Goal: Transaction & Acquisition: Download file/media

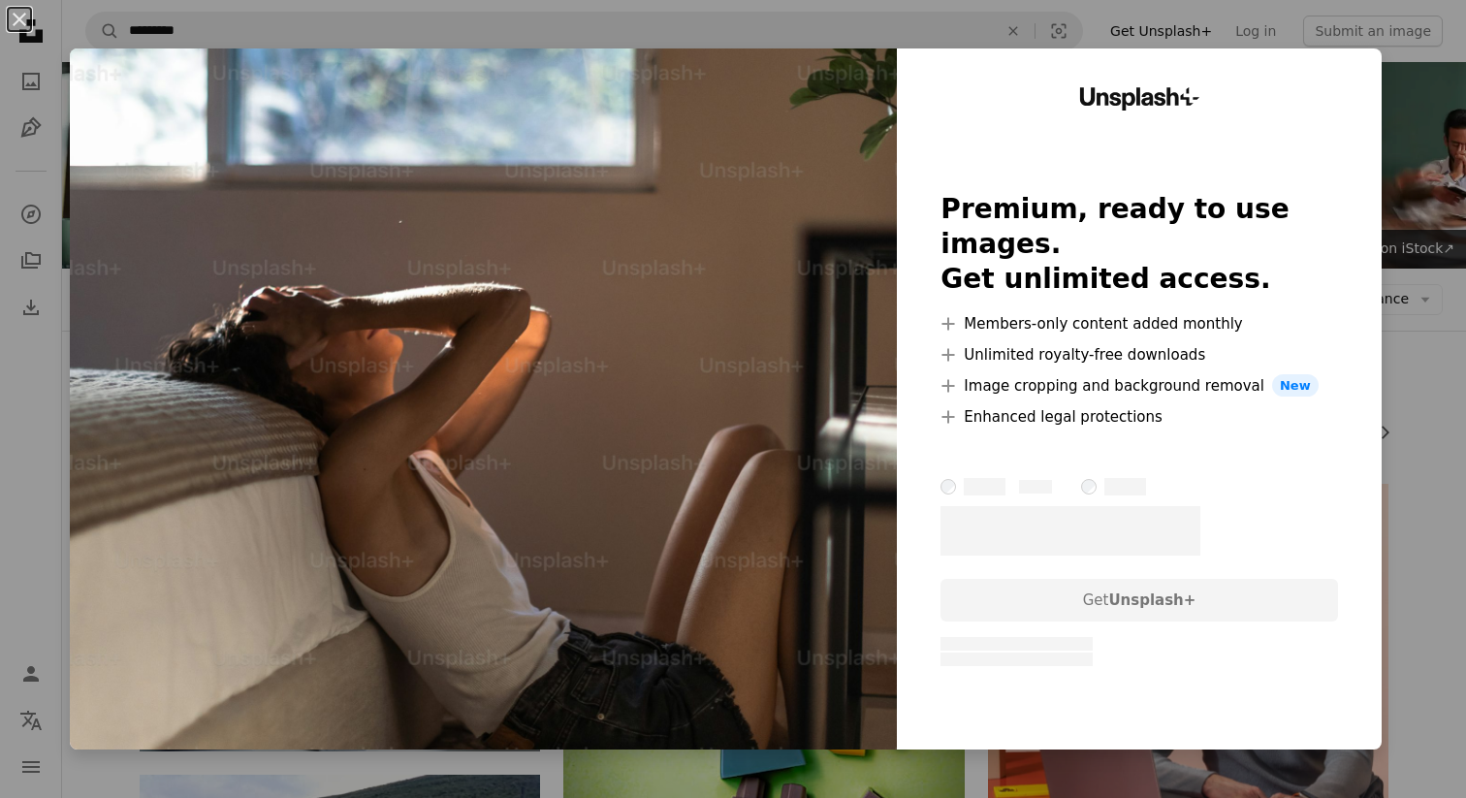
scroll to position [2786, 0]
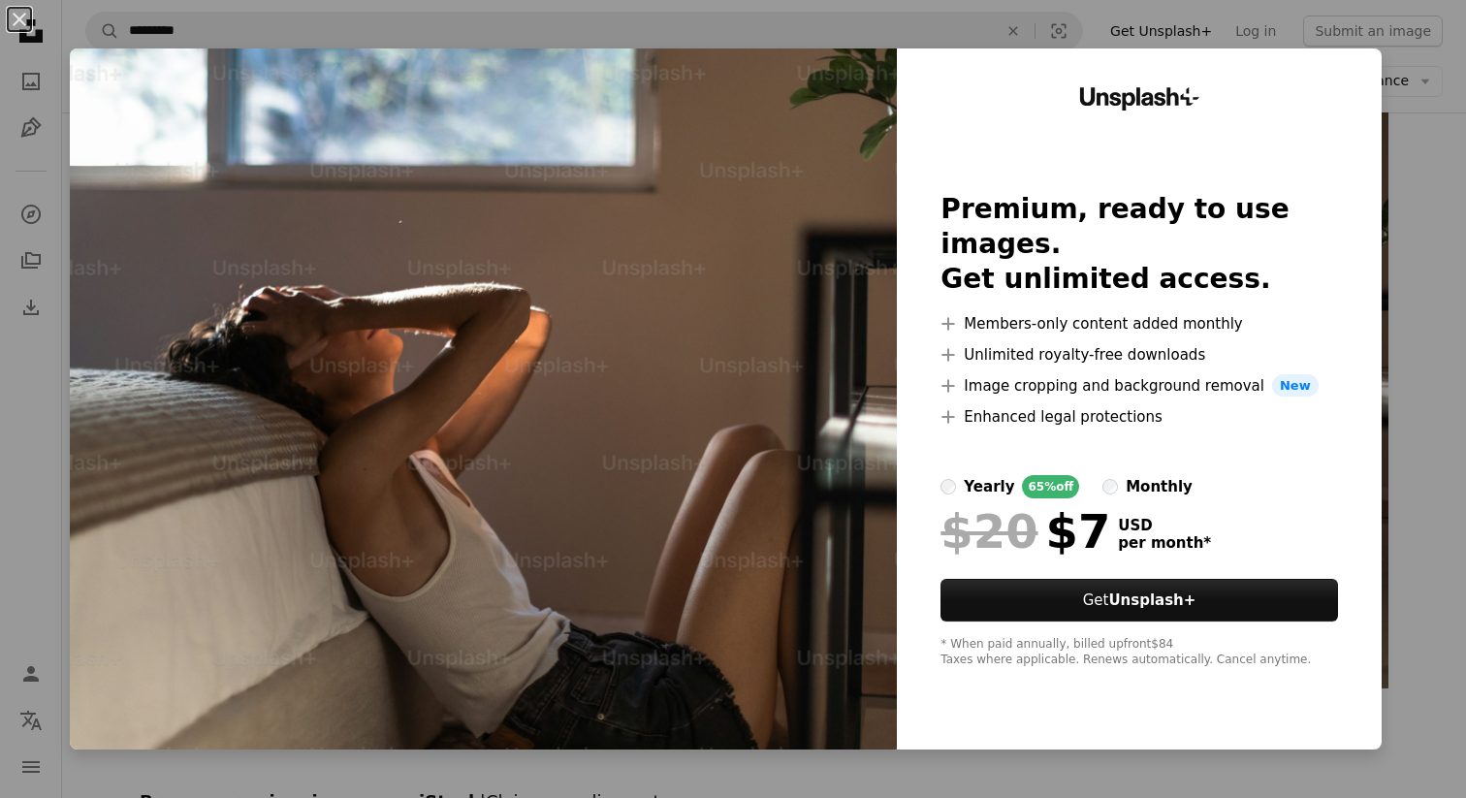
click at [1438, 226] on div "An X shape Unsplash+ Premium, ready to use images. Get unlimited access. A plus…" at bounding box center [733, 399] width 1466 height 798
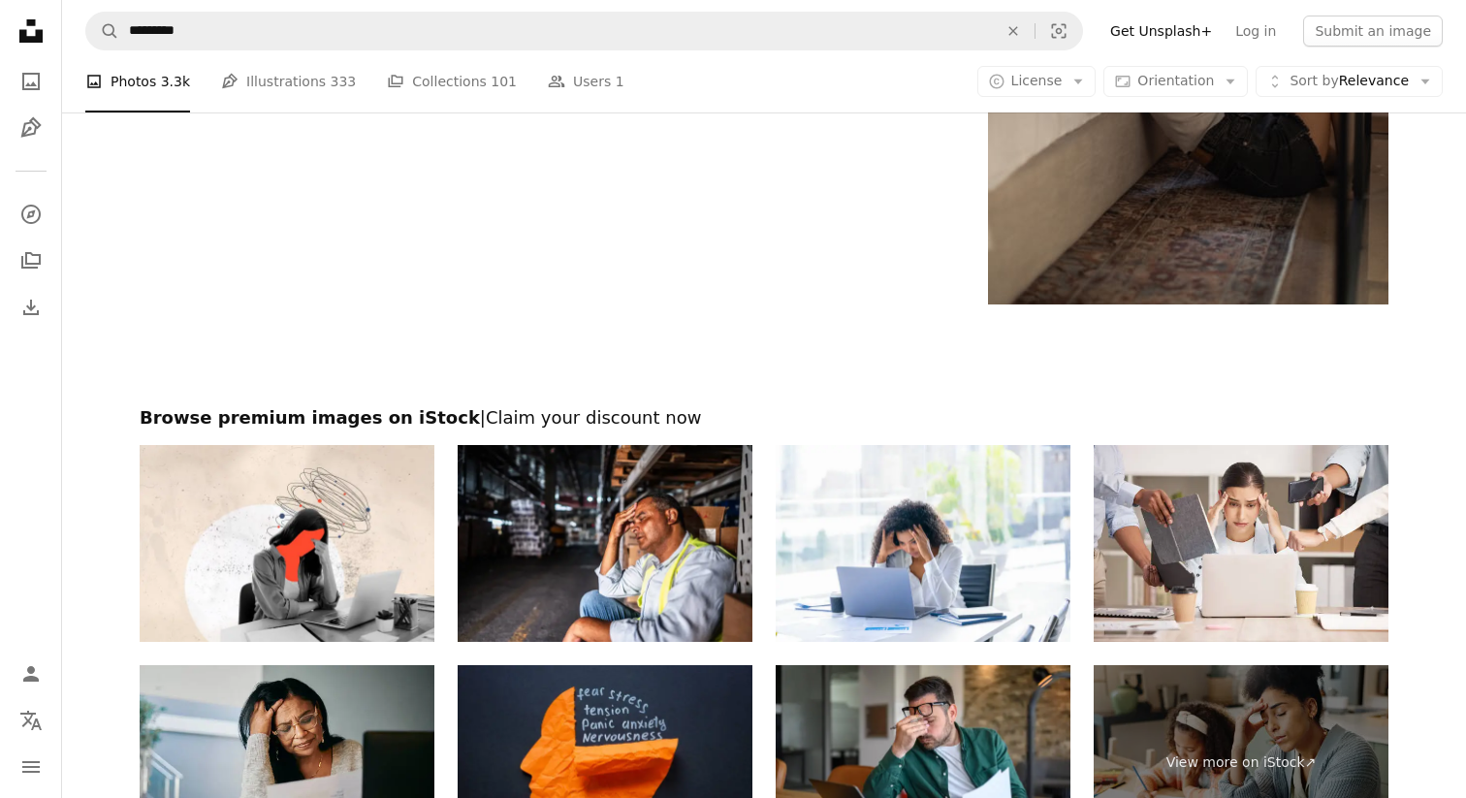
scroll to position [3598, 0]
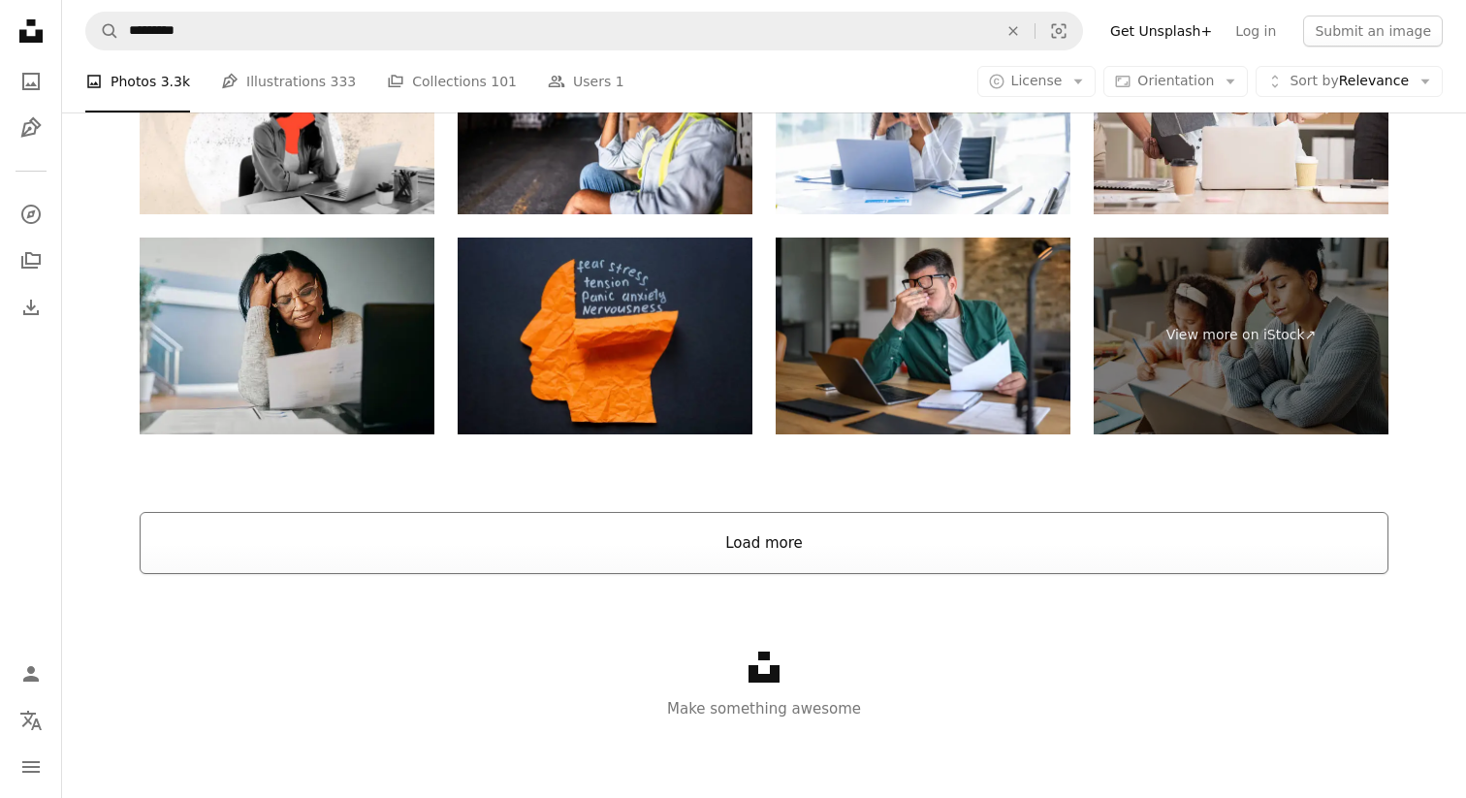
click at [759, 537] on button "Load more" at bounding box center [764, 543] width 1249 height 62
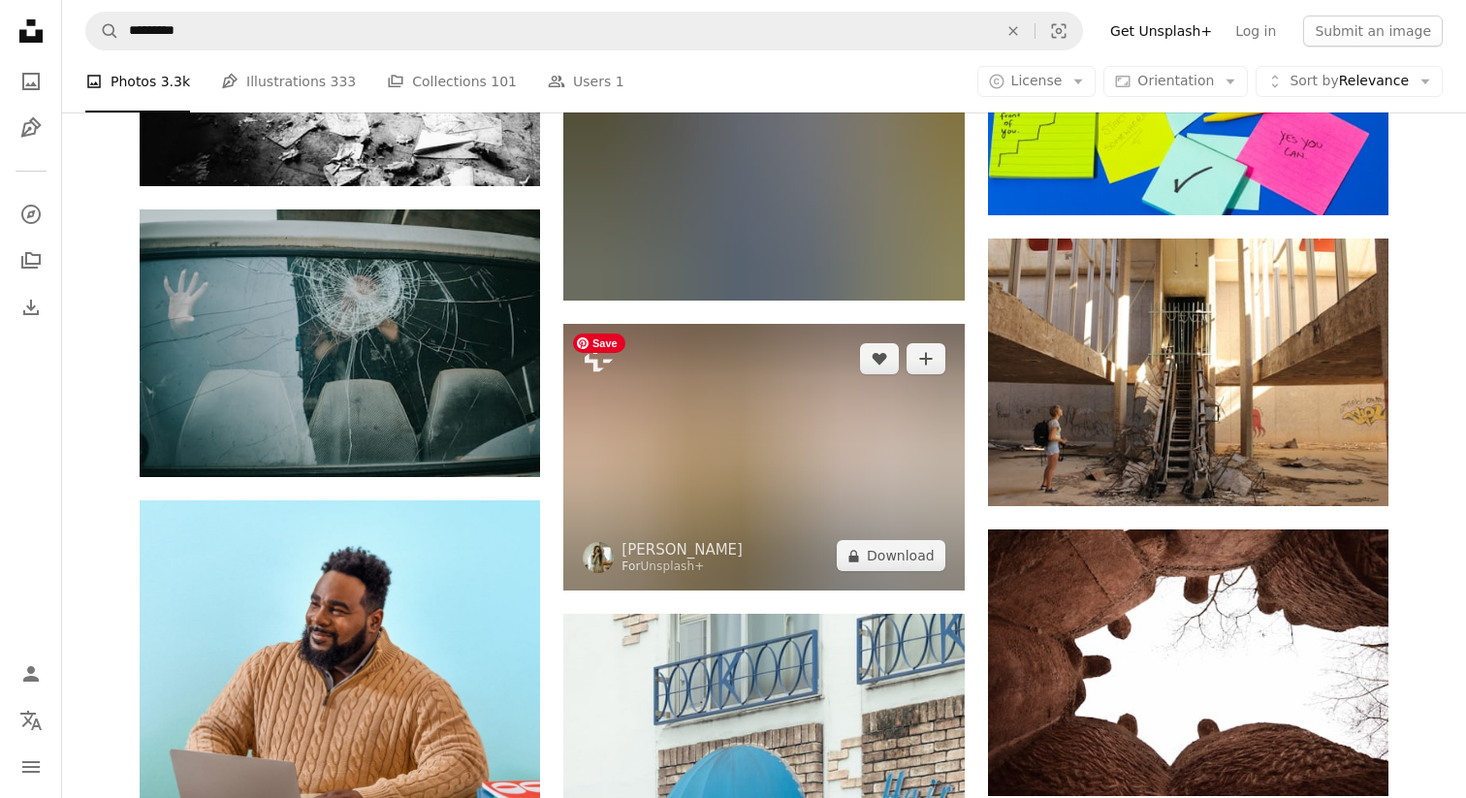
scroll to position [3566, 0]
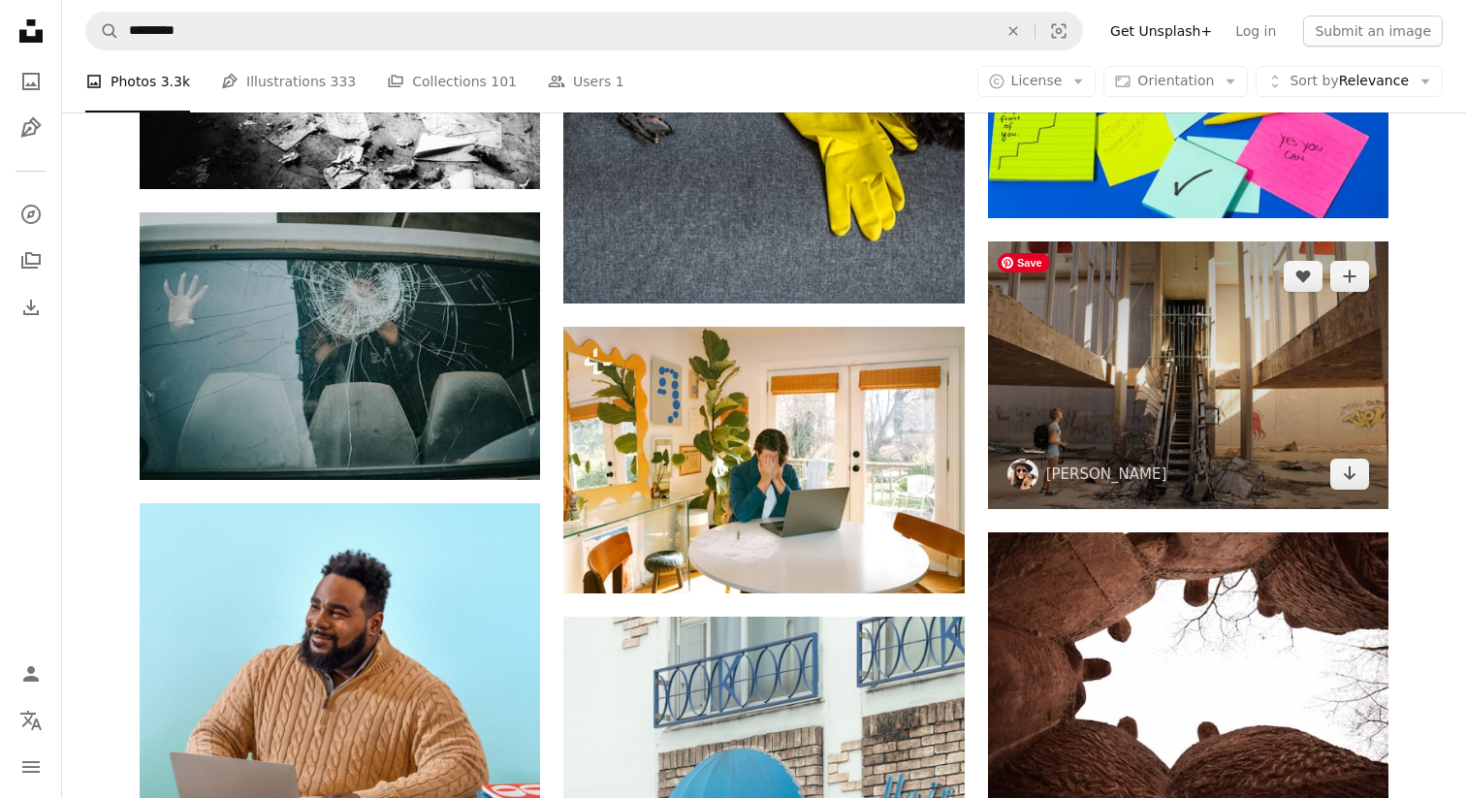
click at [1028, 414] on img at bounding box center [1188, 374] width 401 height 267
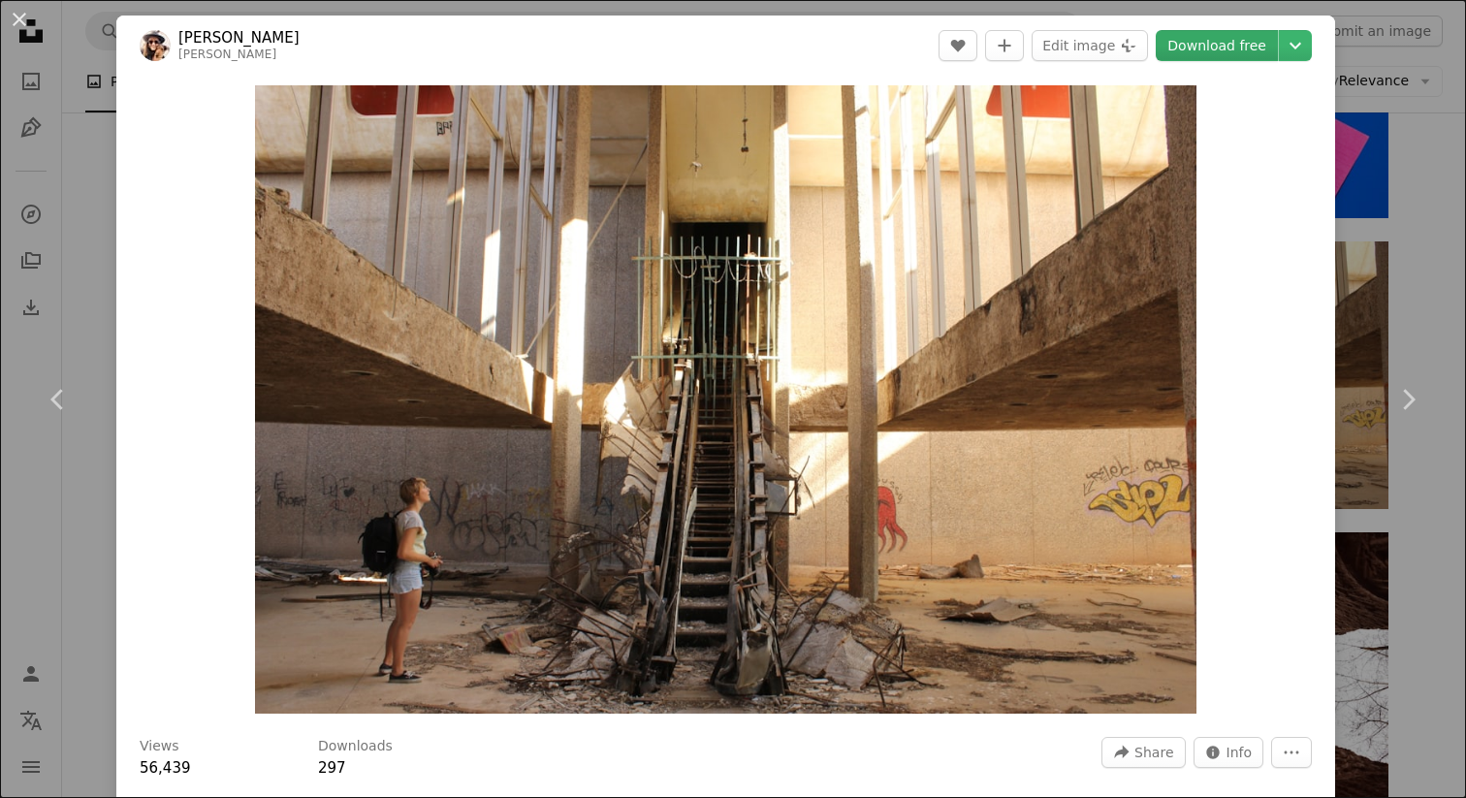
click at [1265, 51] on link "Download free" at bounding box center [1217, 45] width 122 height 31
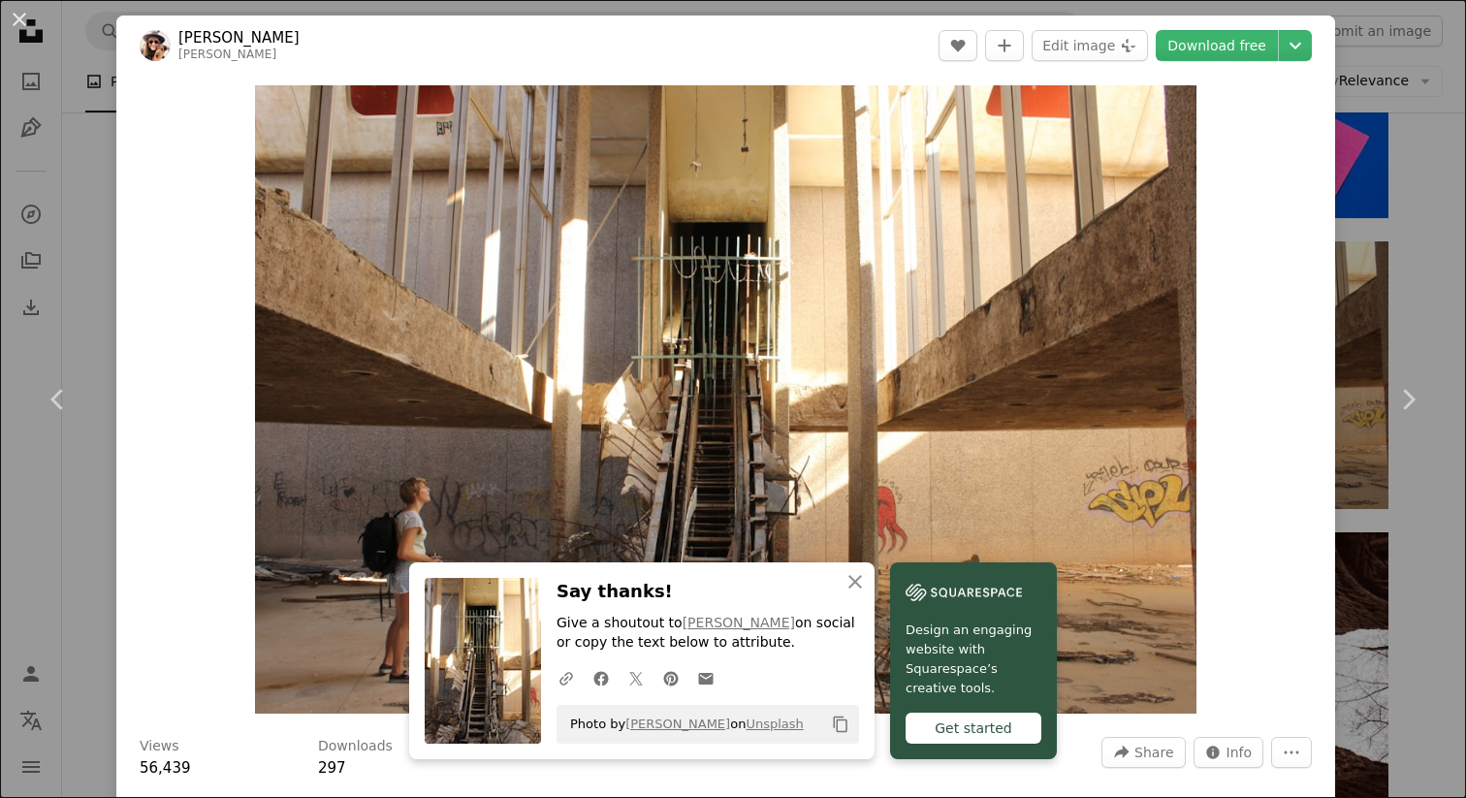
click at [1420, 564] on div "An X shape Chevron left Chevron right An X shape Close Say thanks! Give a shout…" at bounding box center [733, 399] width 1466 height 798
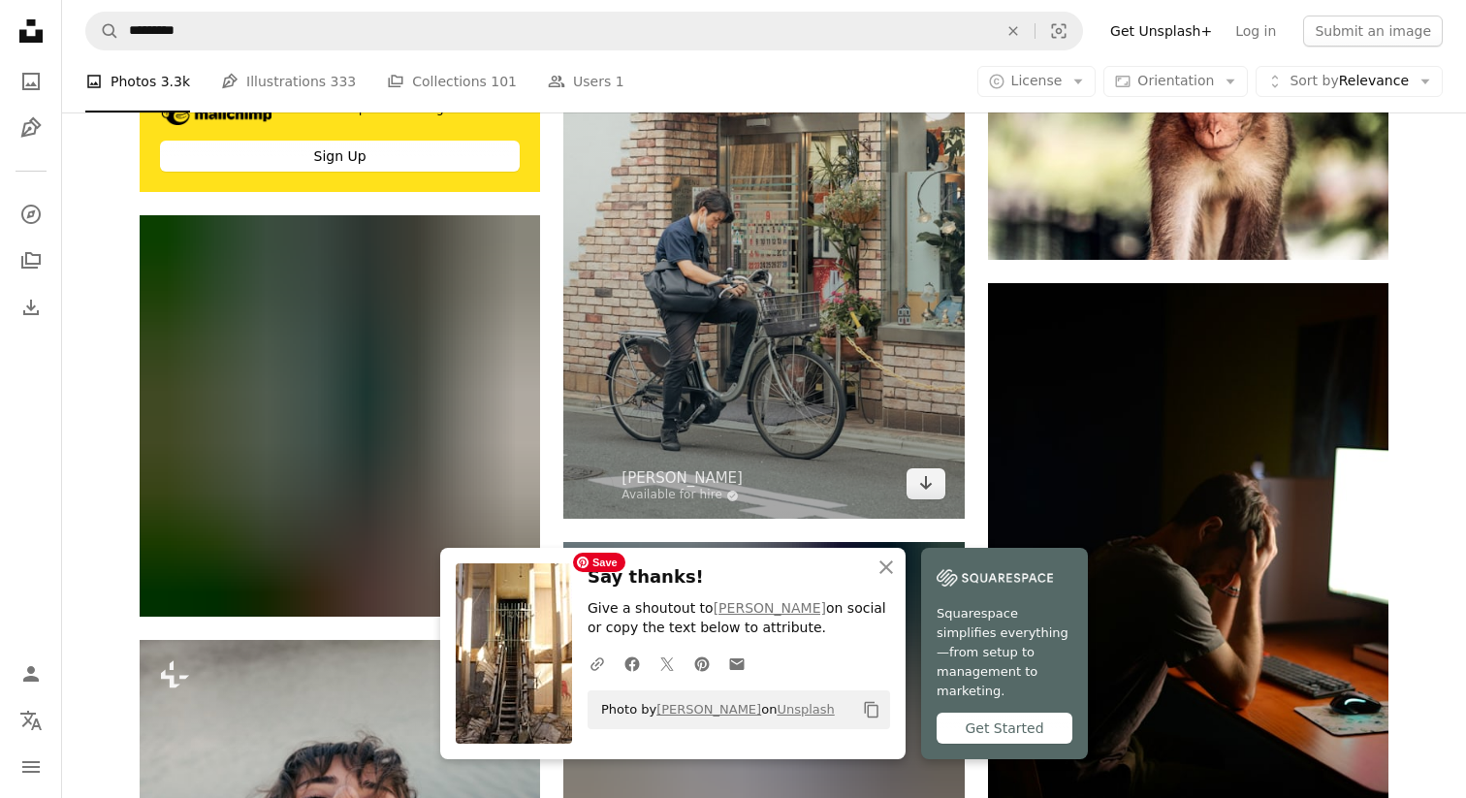
scroll to position [4374, 0]
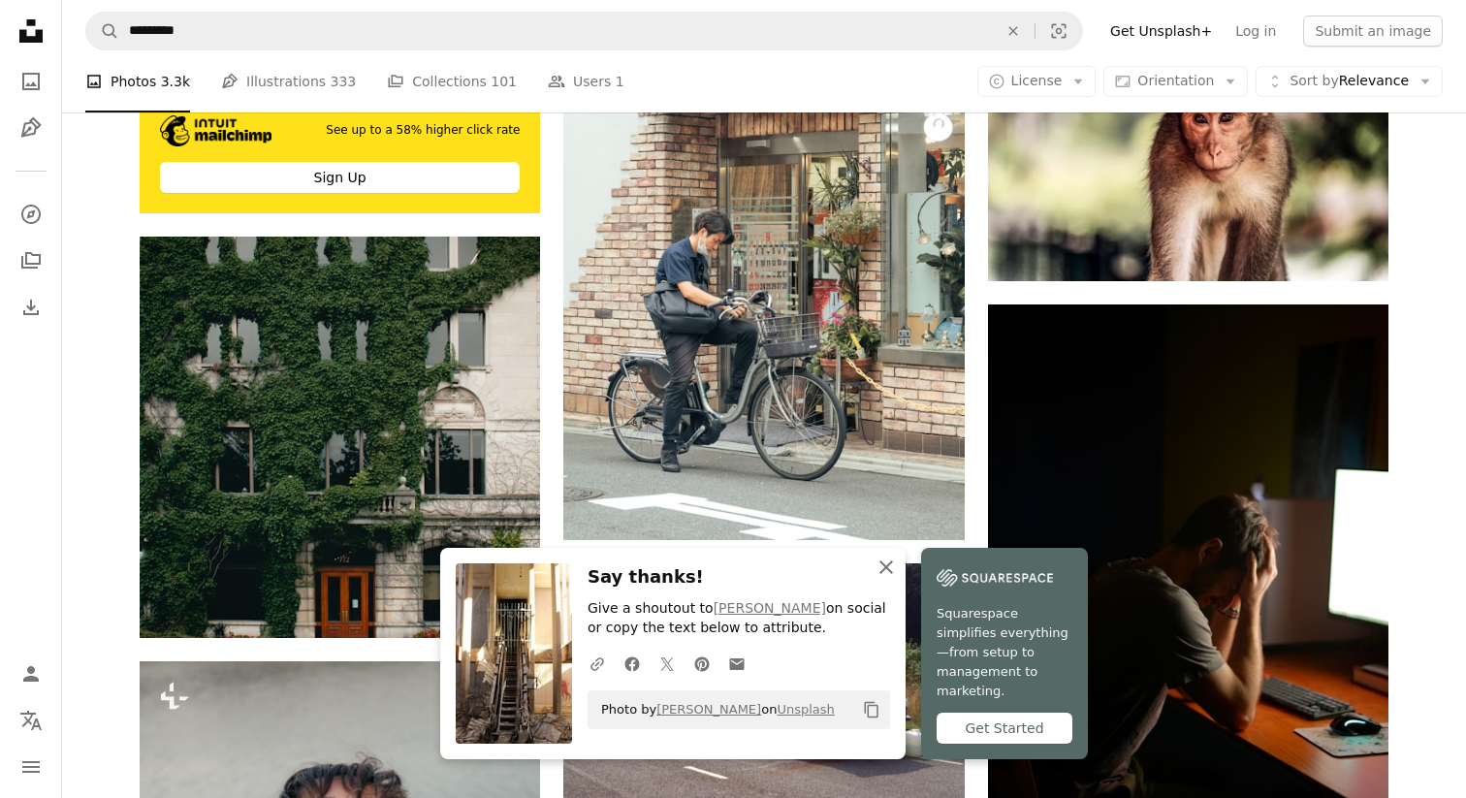
click at [889, 579] on icon "An X shape" at bounding box center [886, 567] width 23 height 23
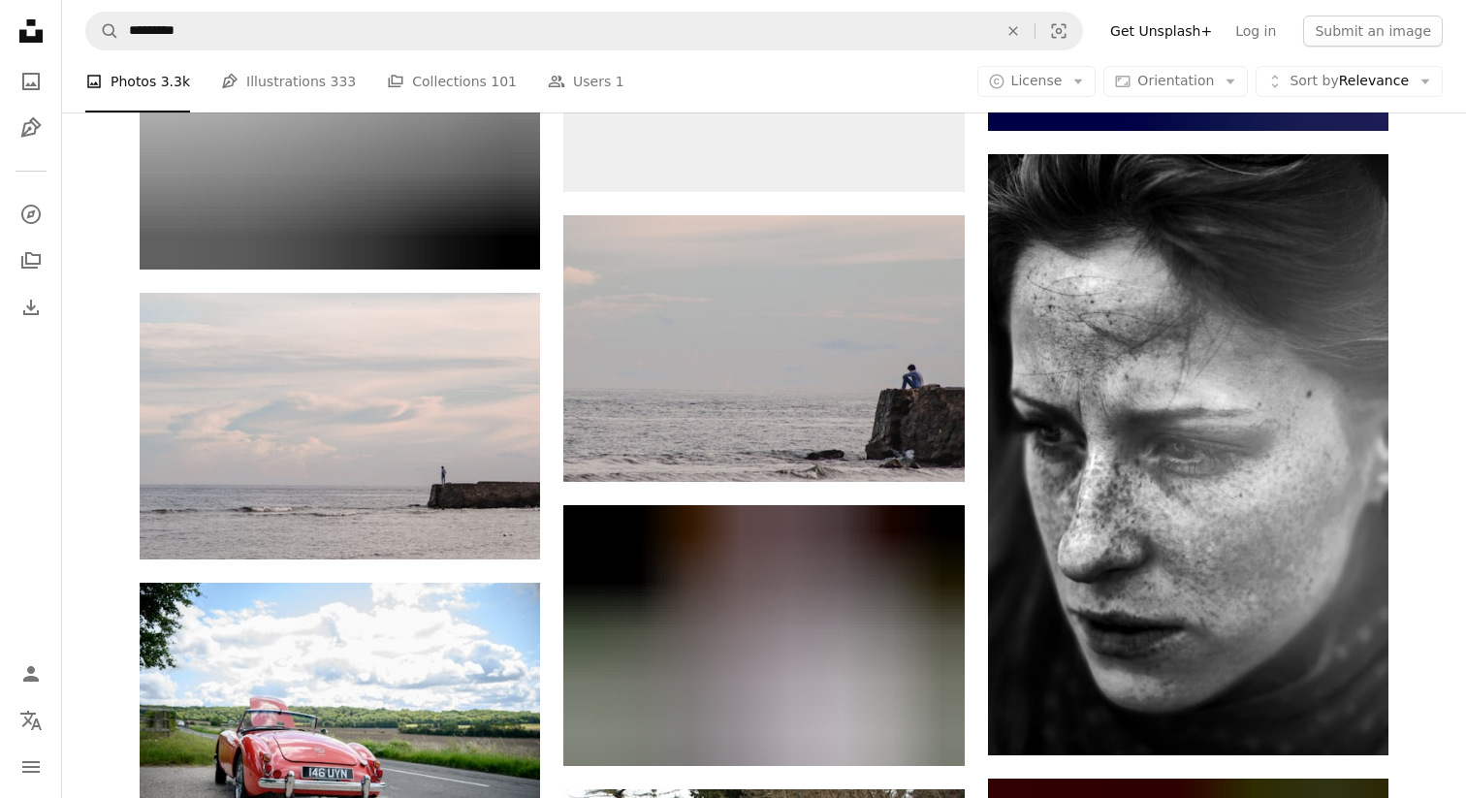
scroll to position [5871, 0]
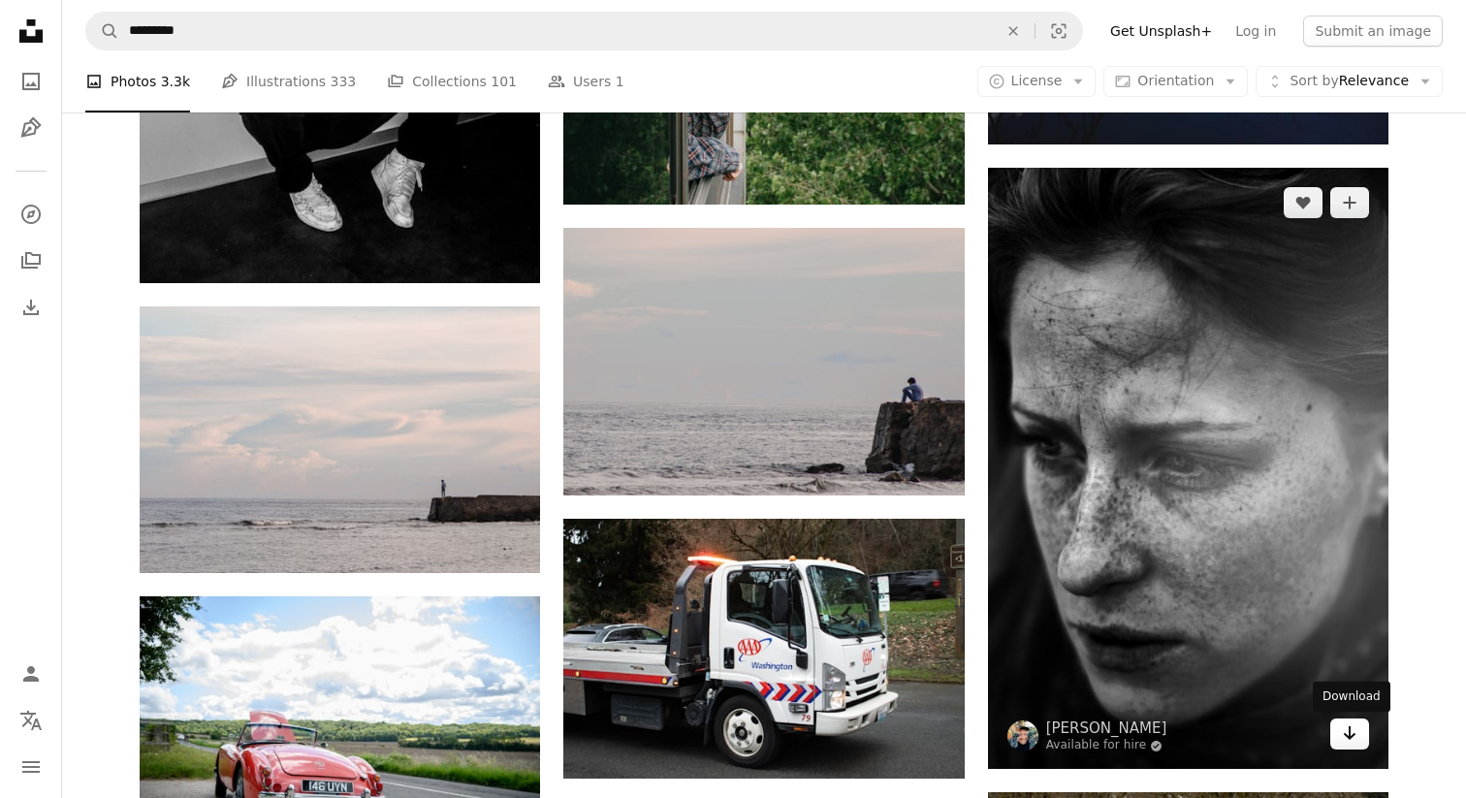
click at [1348, 734] on icon "Arrow pointing down" at bounding box center [1350, 732] width 16 height 23
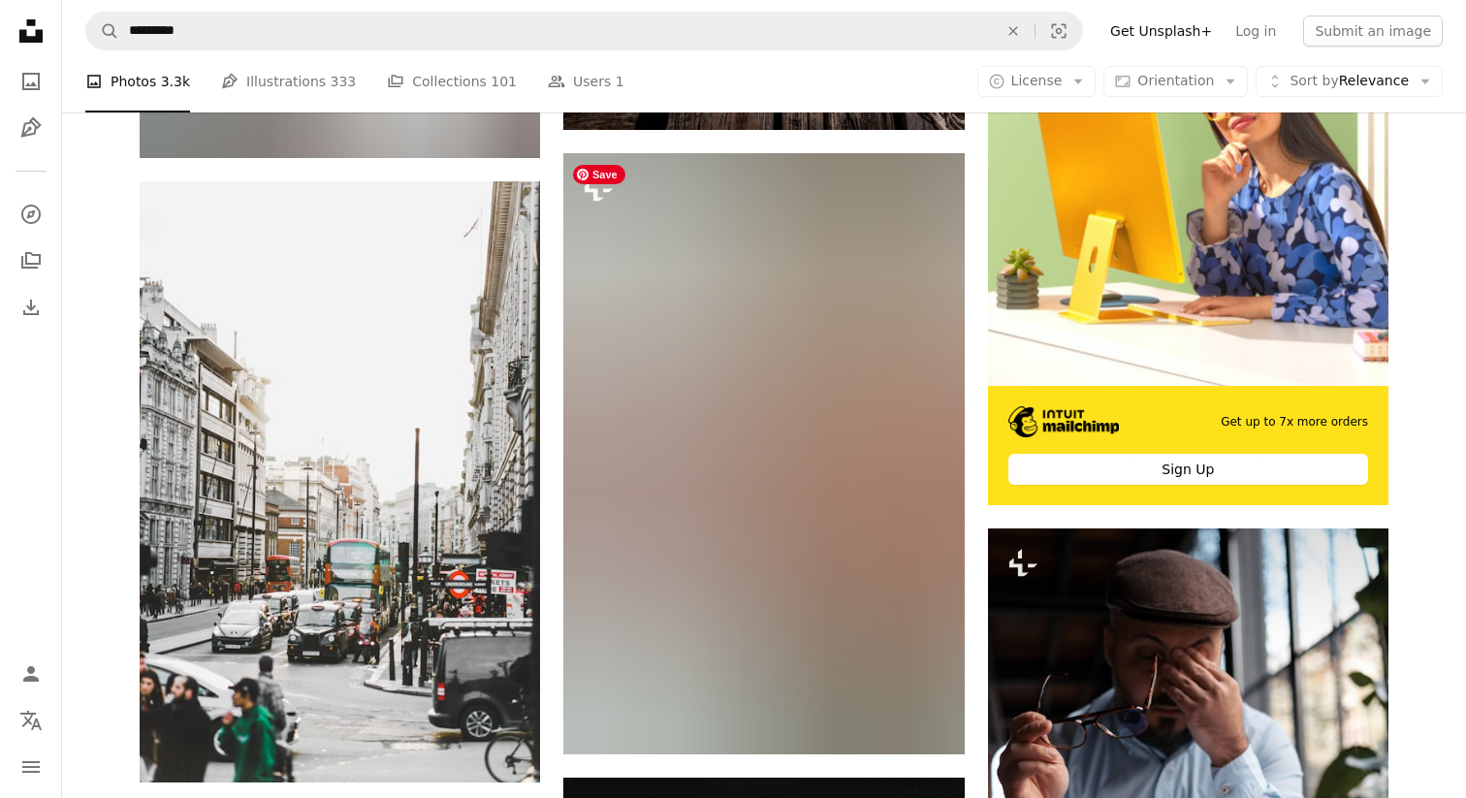
scroll to position [9206, 0]
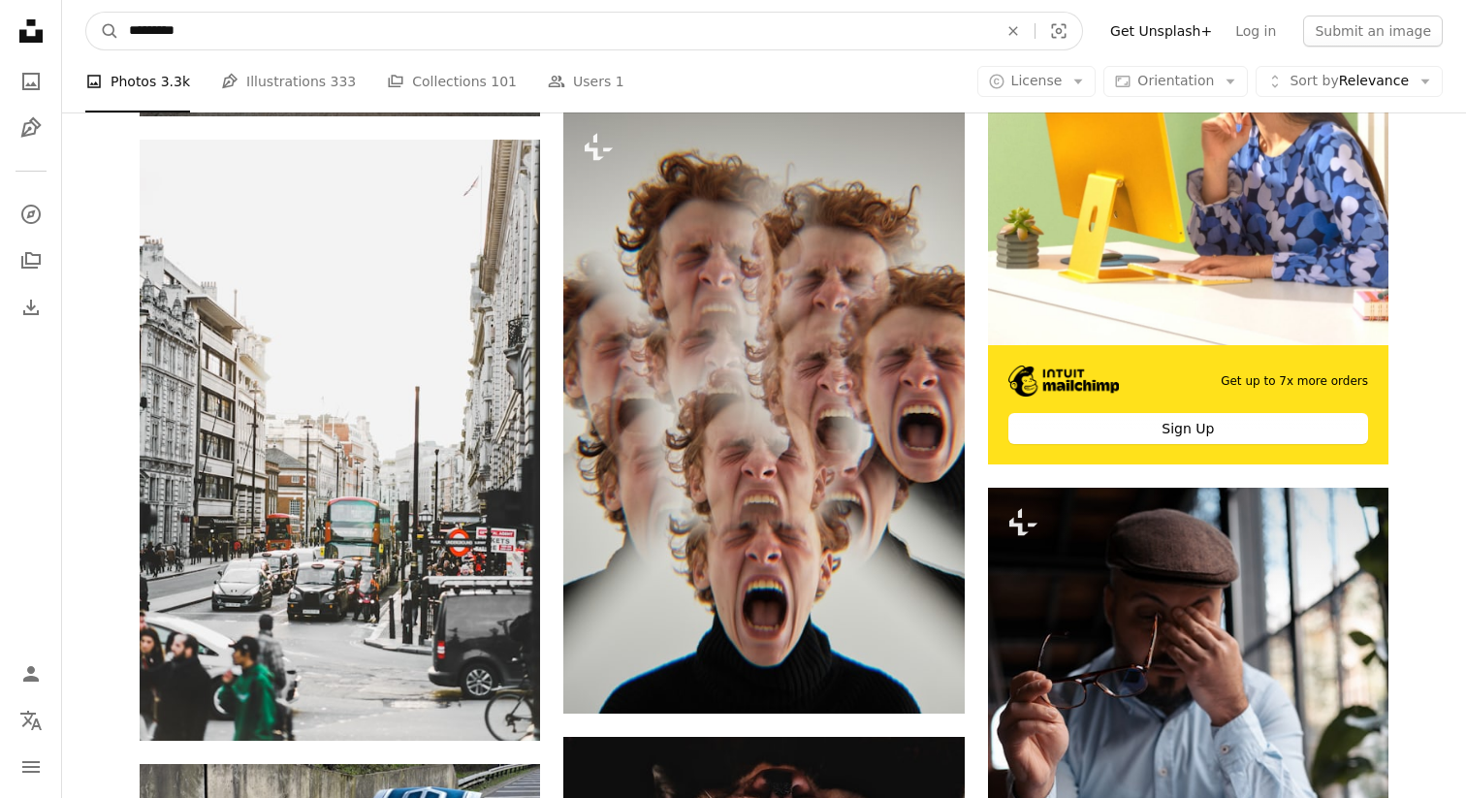
click at [230, 26] on input "*********" at bounding box center [555, 31] width 873 height 37
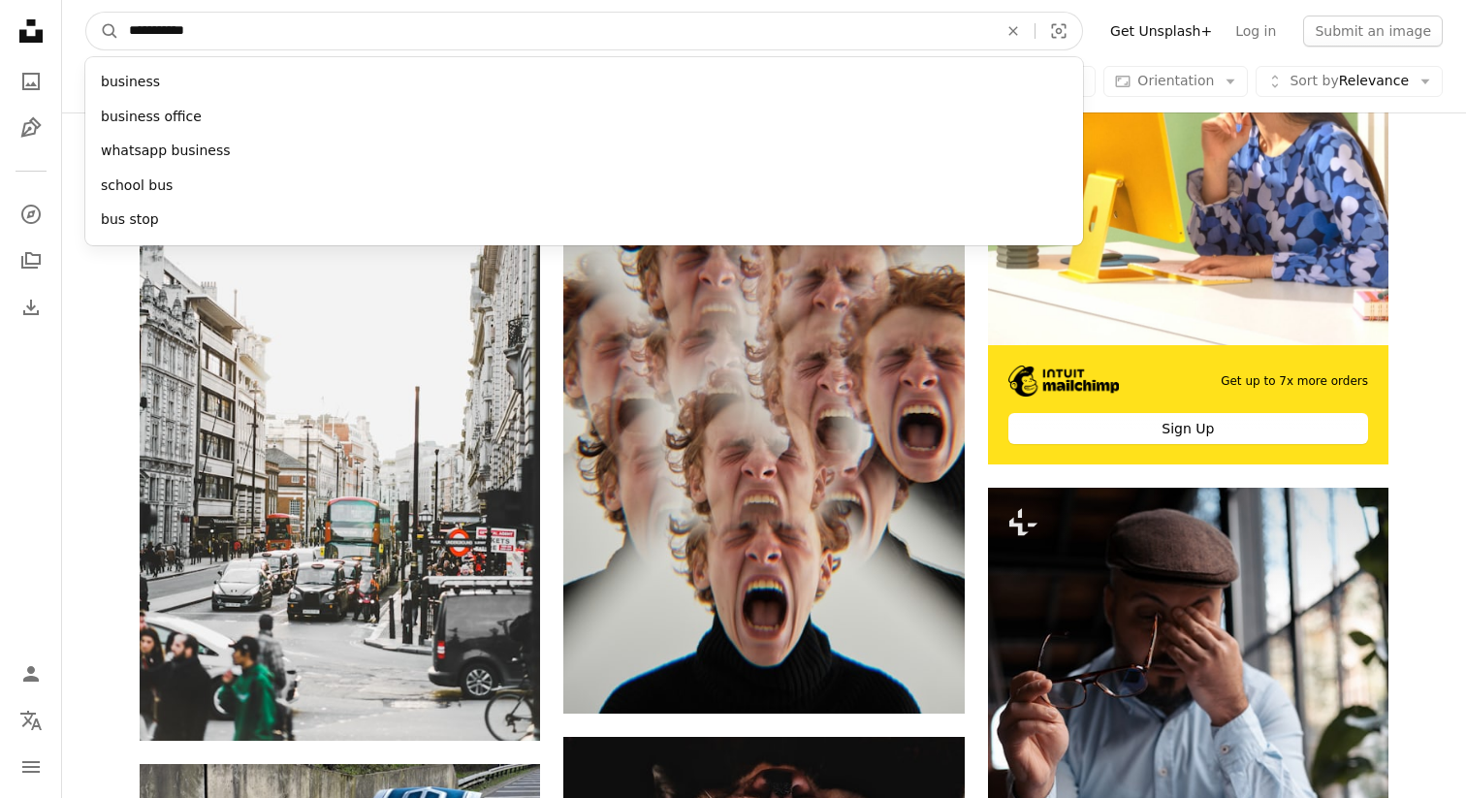
type input "**********"
click button "A magnifying glass" at bounding box center [102, 31] width 33 height 37
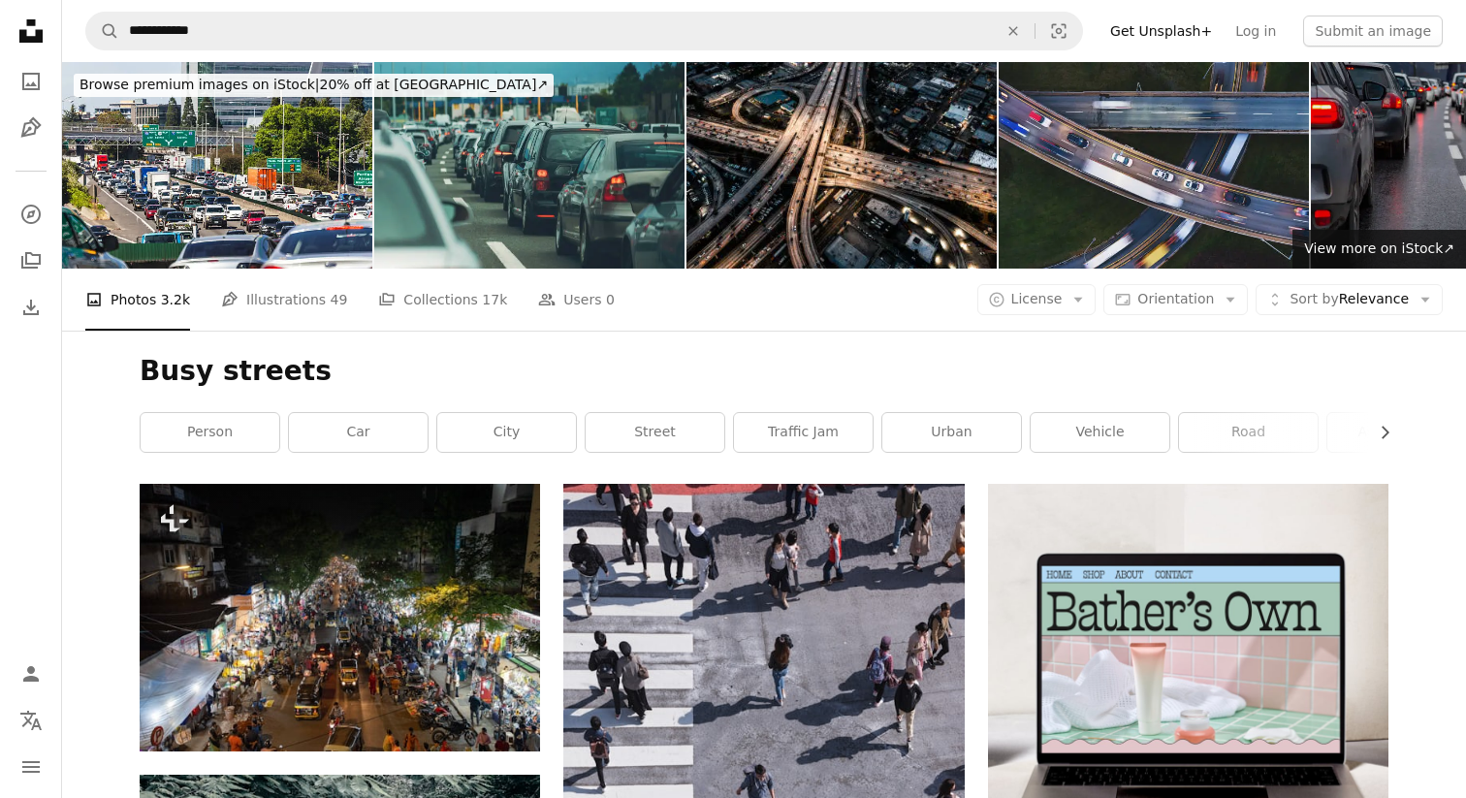
click at [1395, 112] on img at bounding box center [1466, 165] width 310 height 207
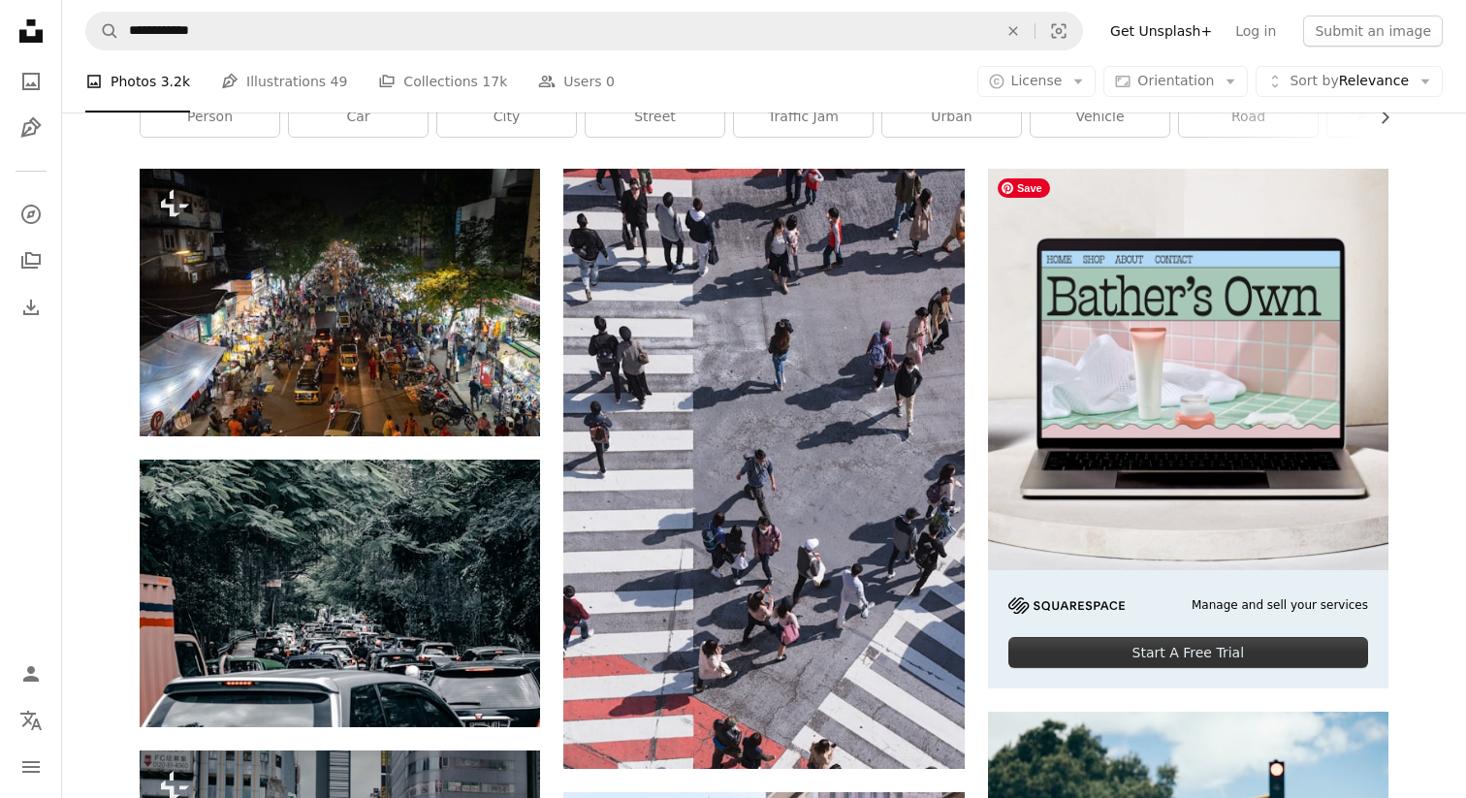
scroll to position [314, 0]
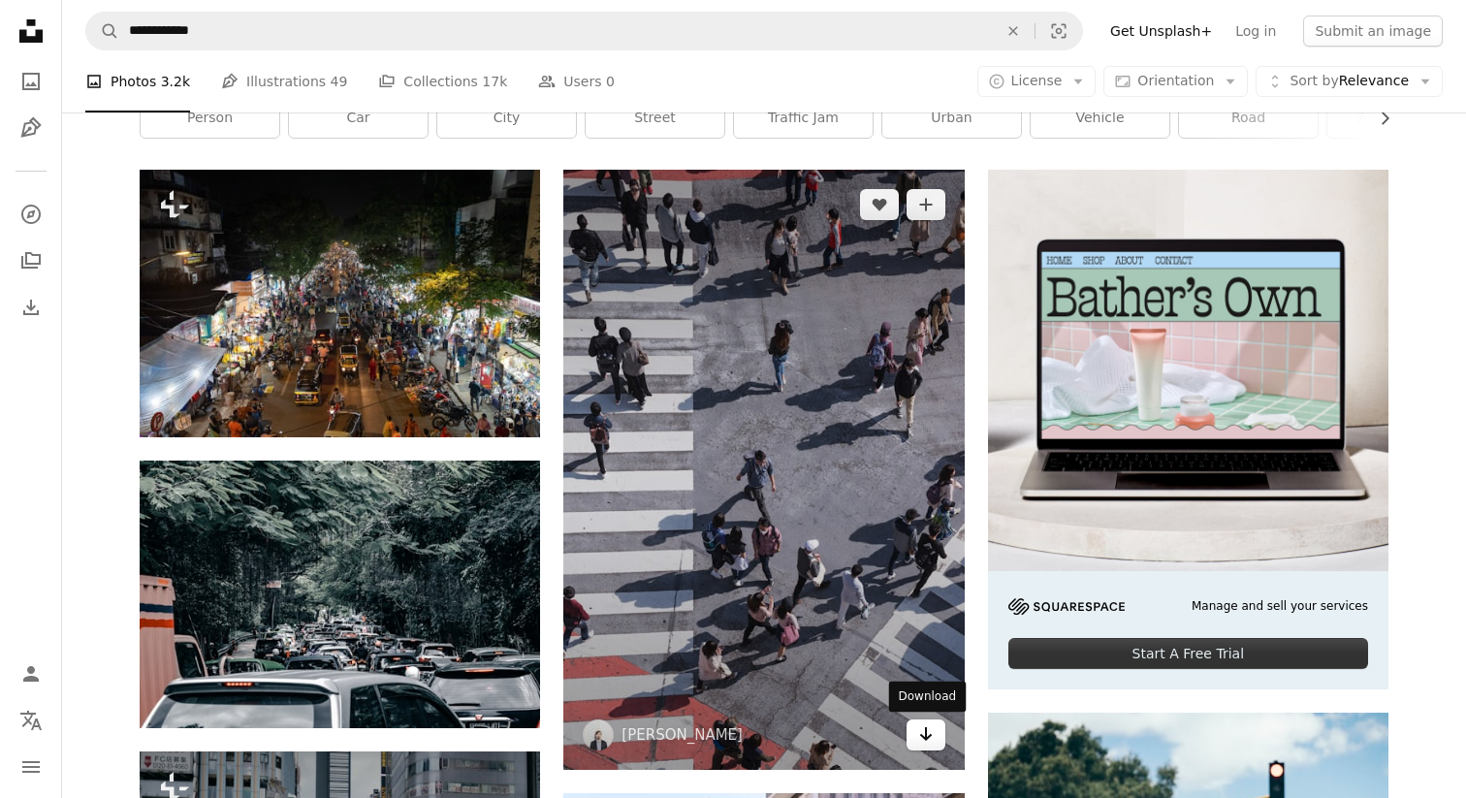
click at [915, 734] on link "Arrow pointing down" at bounding box center [926, 735] width 39 height 31
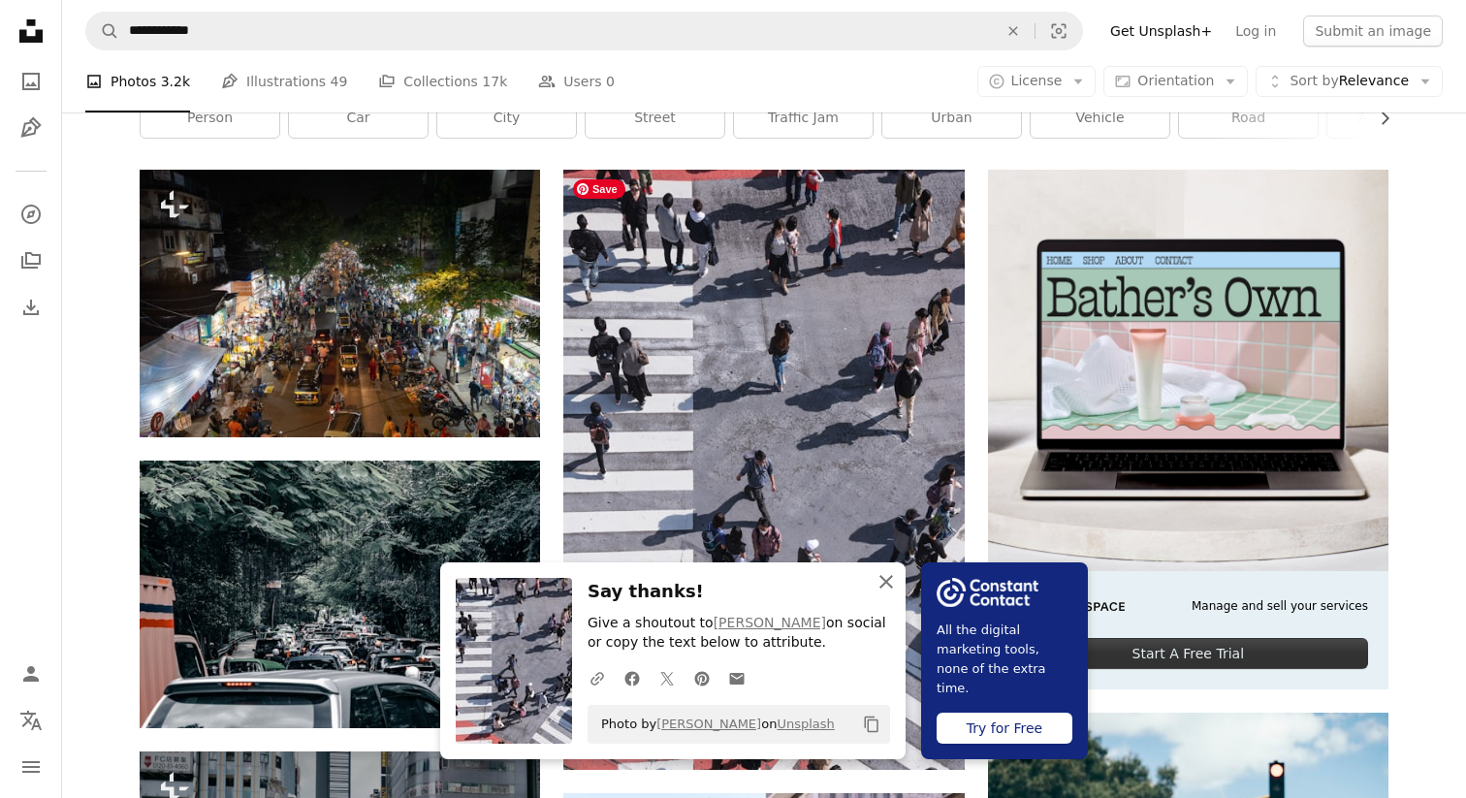
click at [881, 589] on icon "An X shape" at bounding box center [886, 581] width 23 height 23
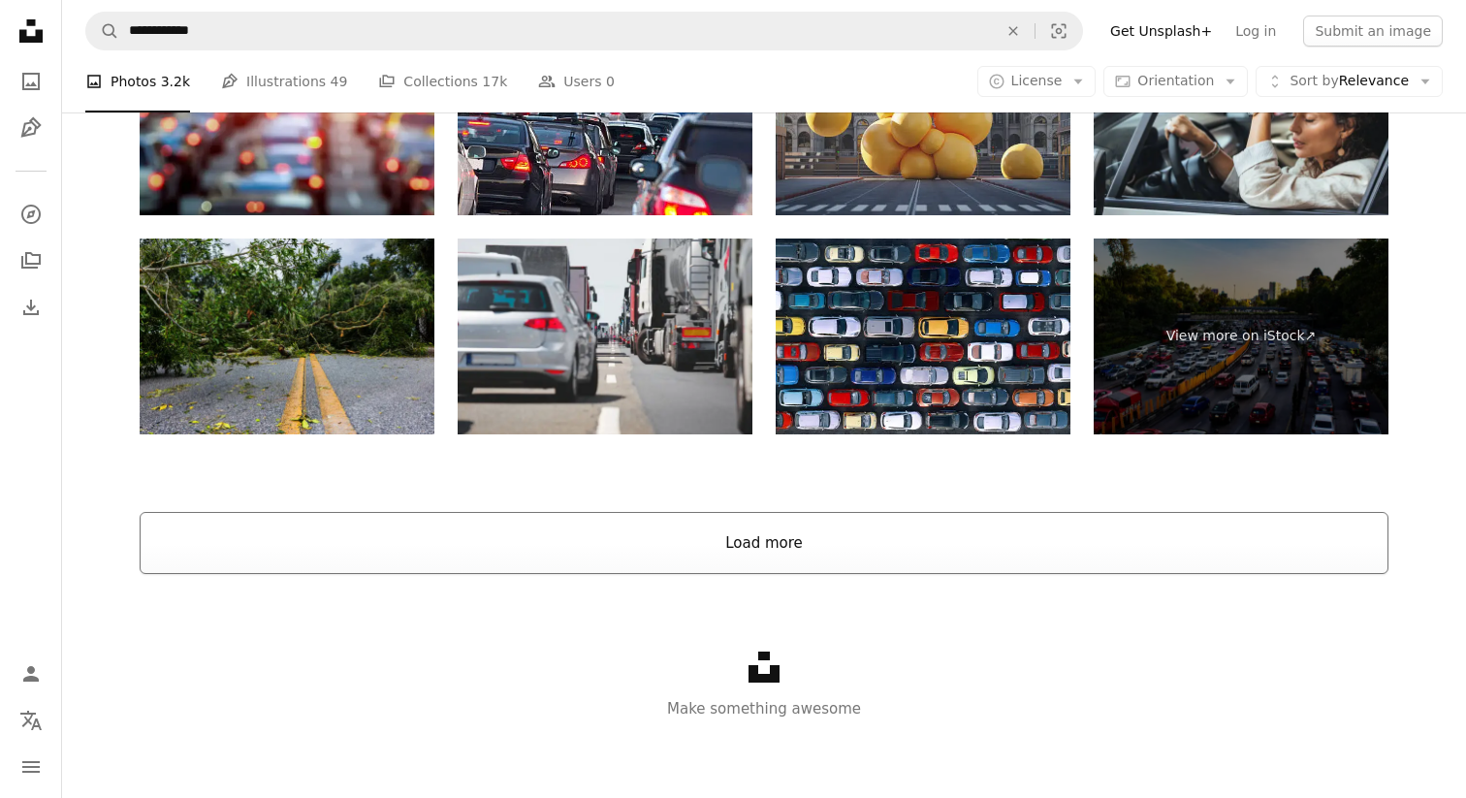
click at [852, 536] on button "Load more" at bounding box center [764, 543] width 1249 height 62
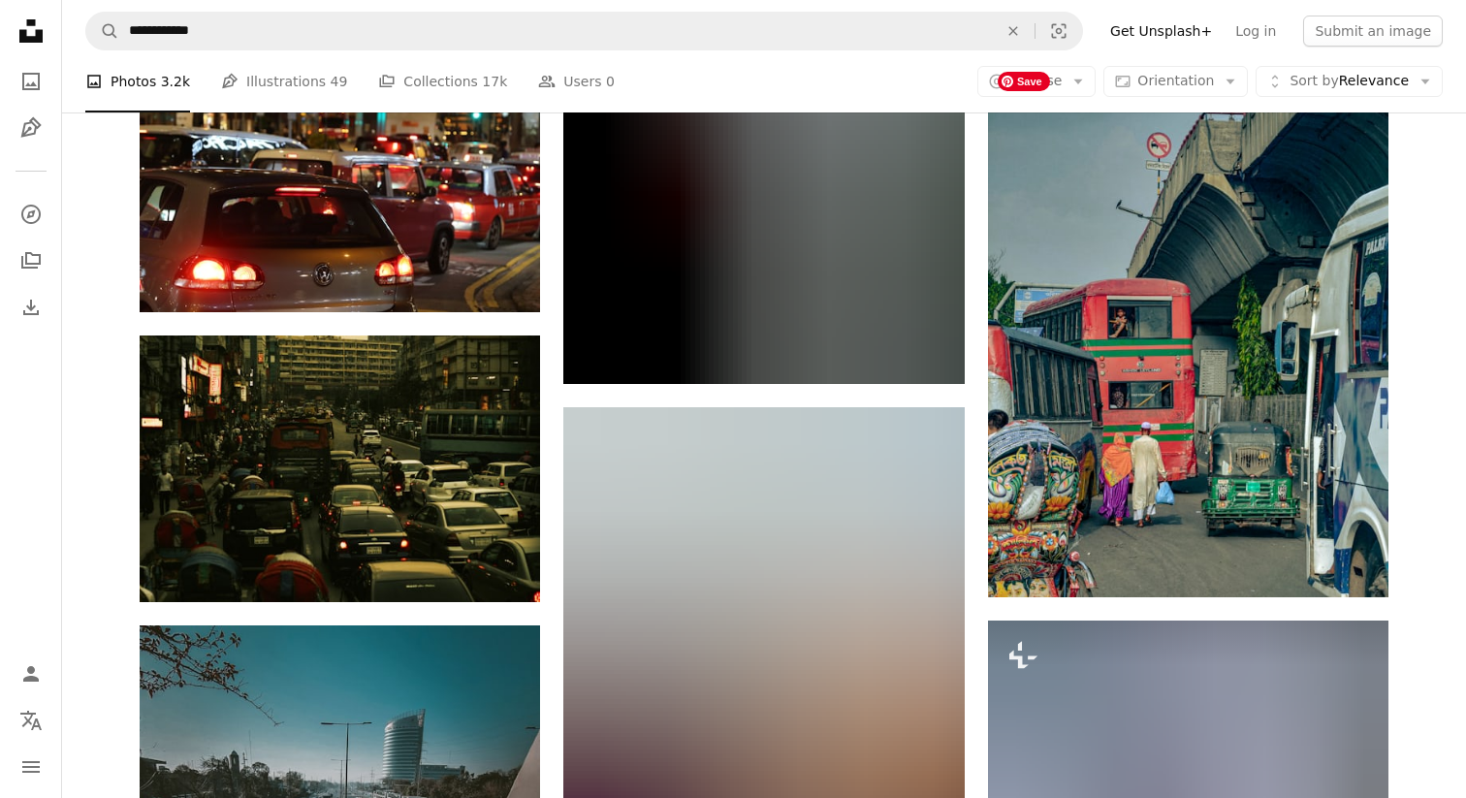
scroll to position [7079, 0]
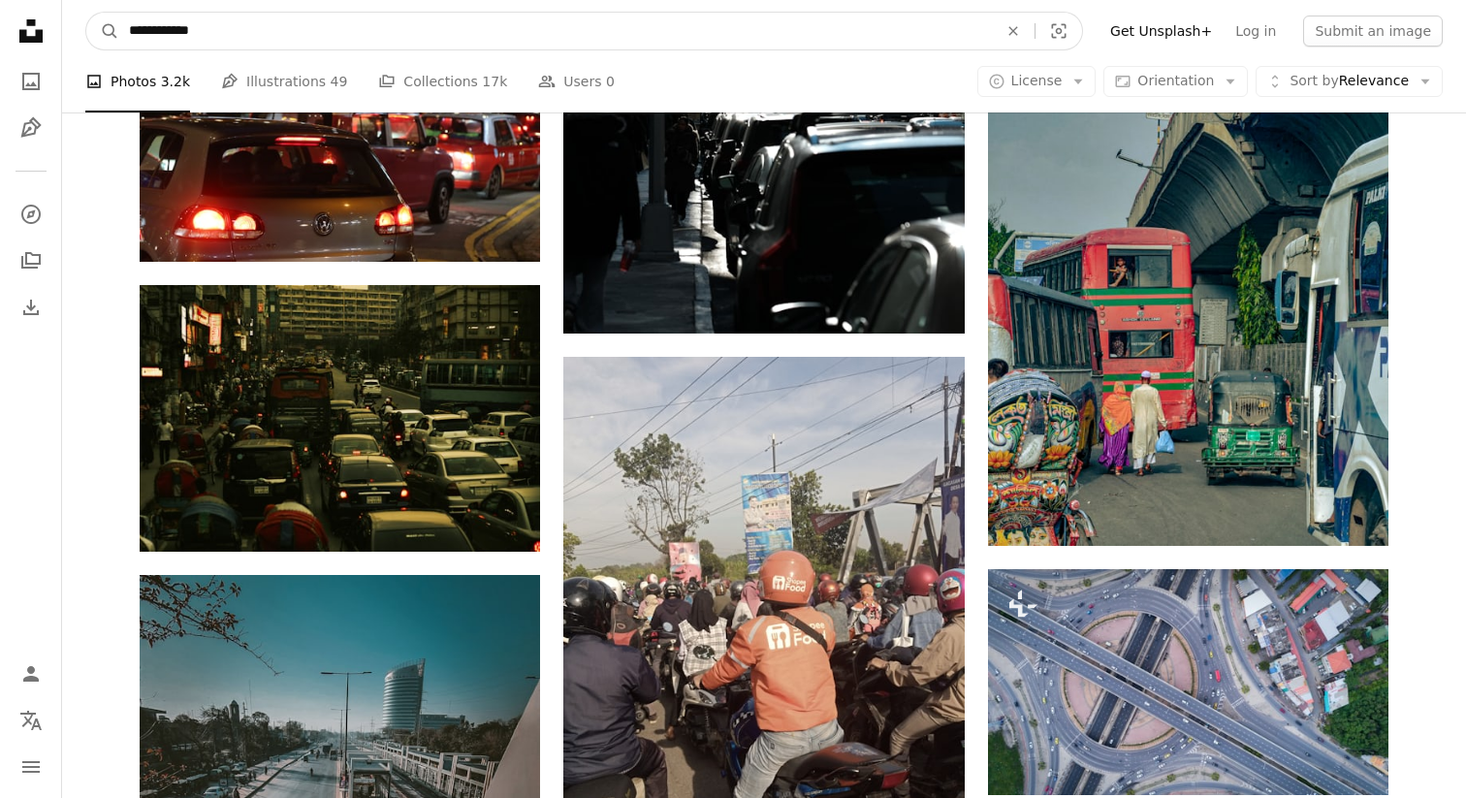
click at [565, 48] on input "**********" at bounding box center [555, 31] width 873 height 37
type input "**********"
click button "A magnifying glass" at bounding box center [102, 31] width 33 height 37
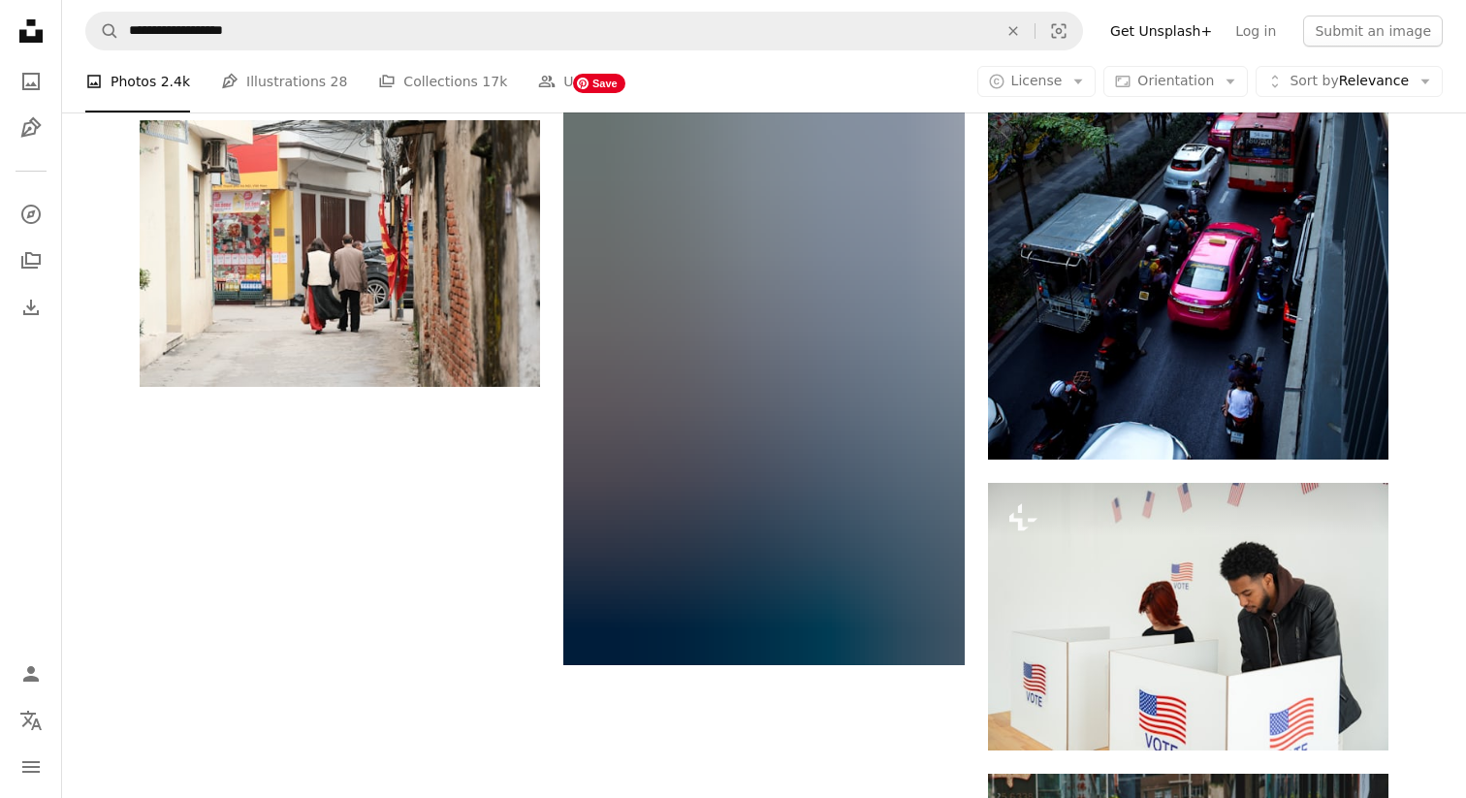
scroll to position [2660, 0]
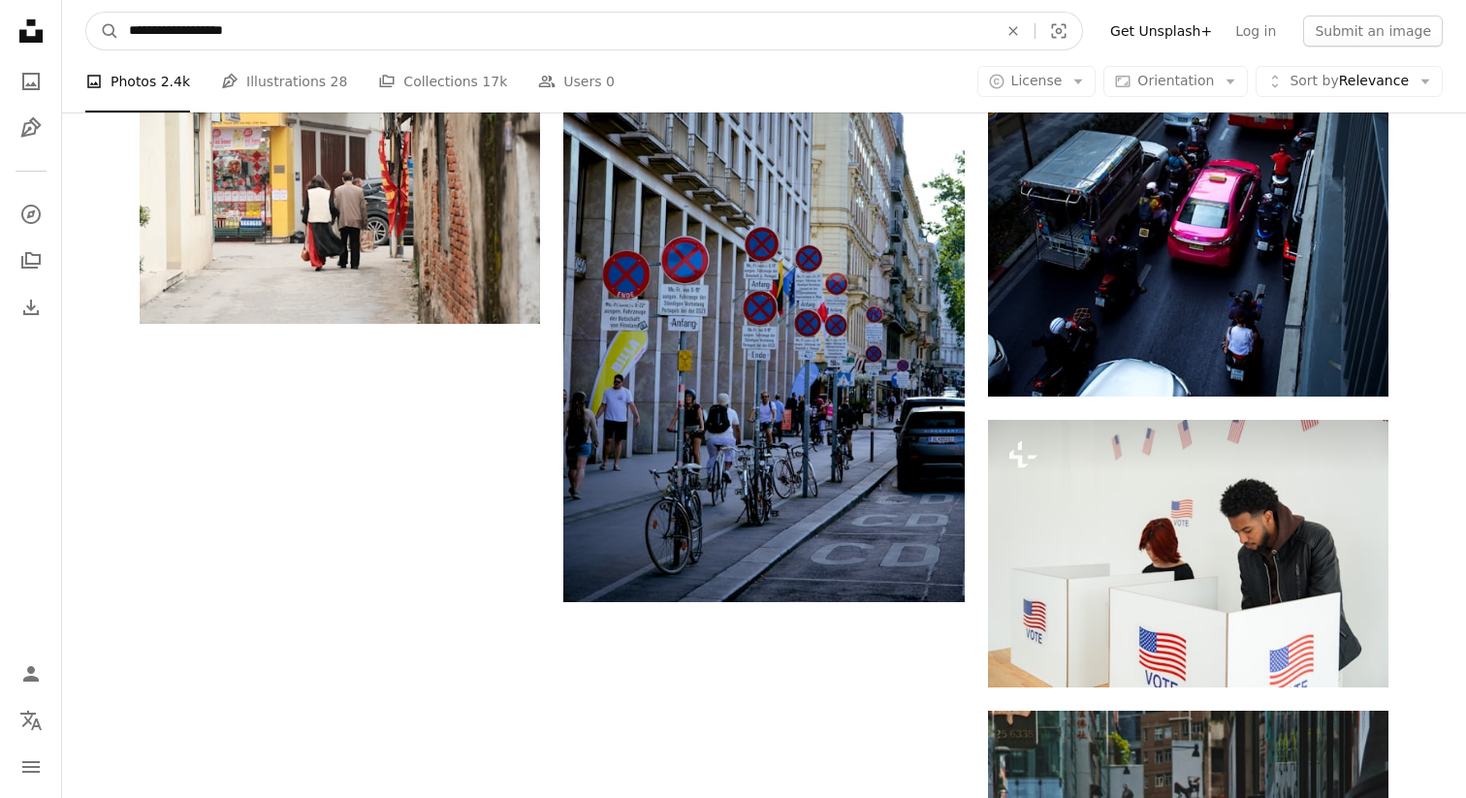
click at [200, 29] on input "**********" at bounding box center [555, 31] width 873 height 37
click at [199, 30] on input "**********" at bounding box center [555, 31] width 873 height 37
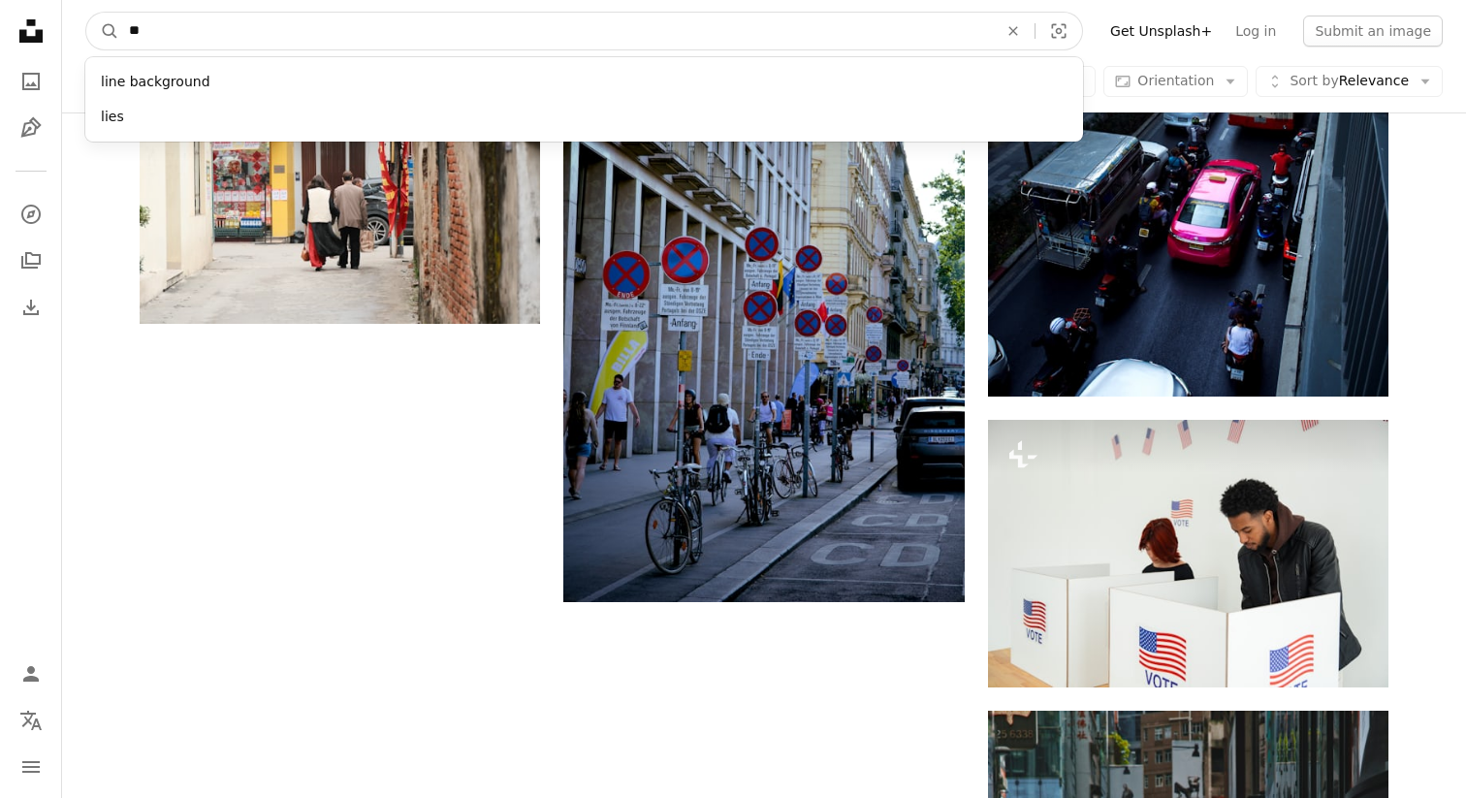
type input "*"
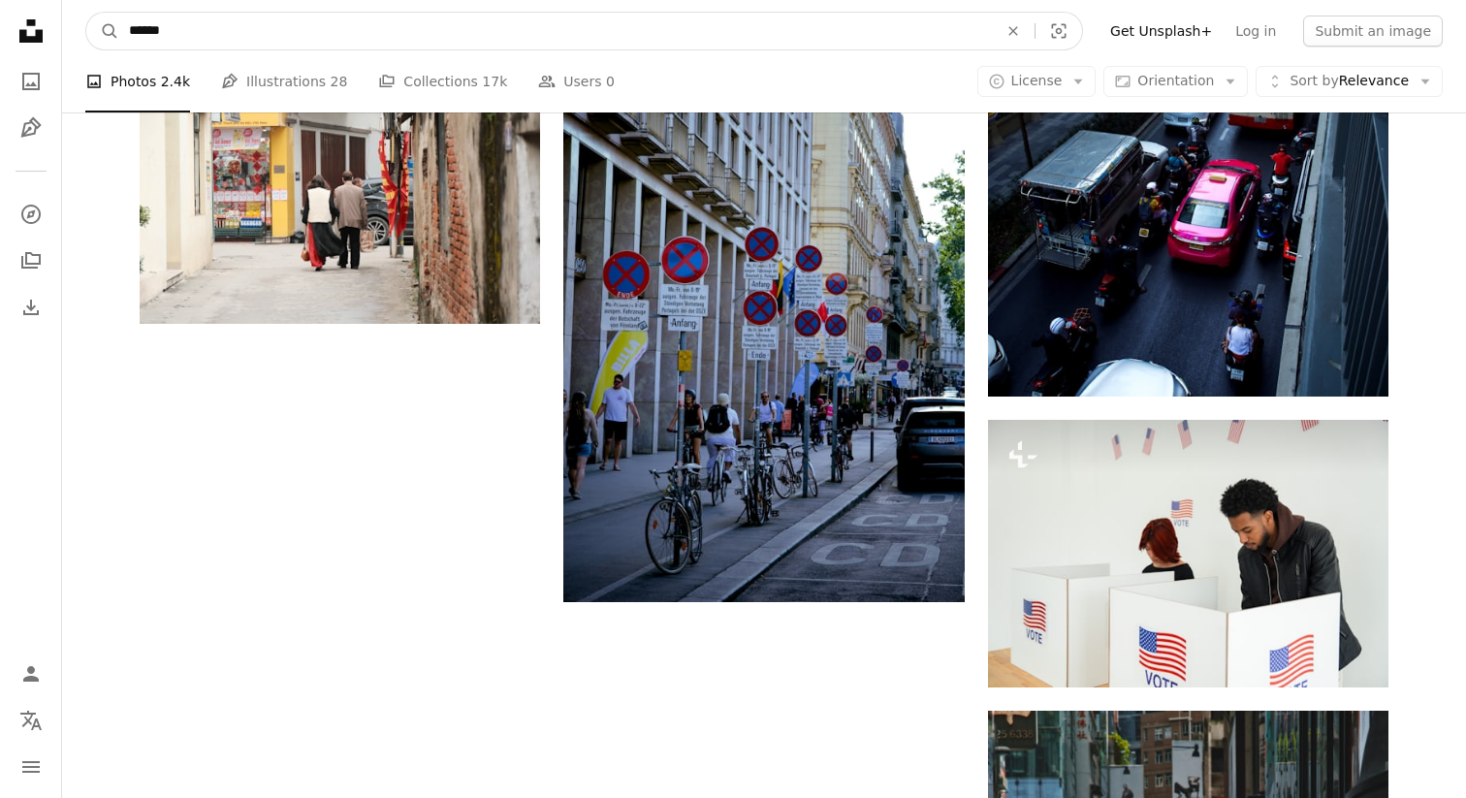
type input "*******"
click button "A magnifying glass" at bounding box center [102, 31] width 33 height 37
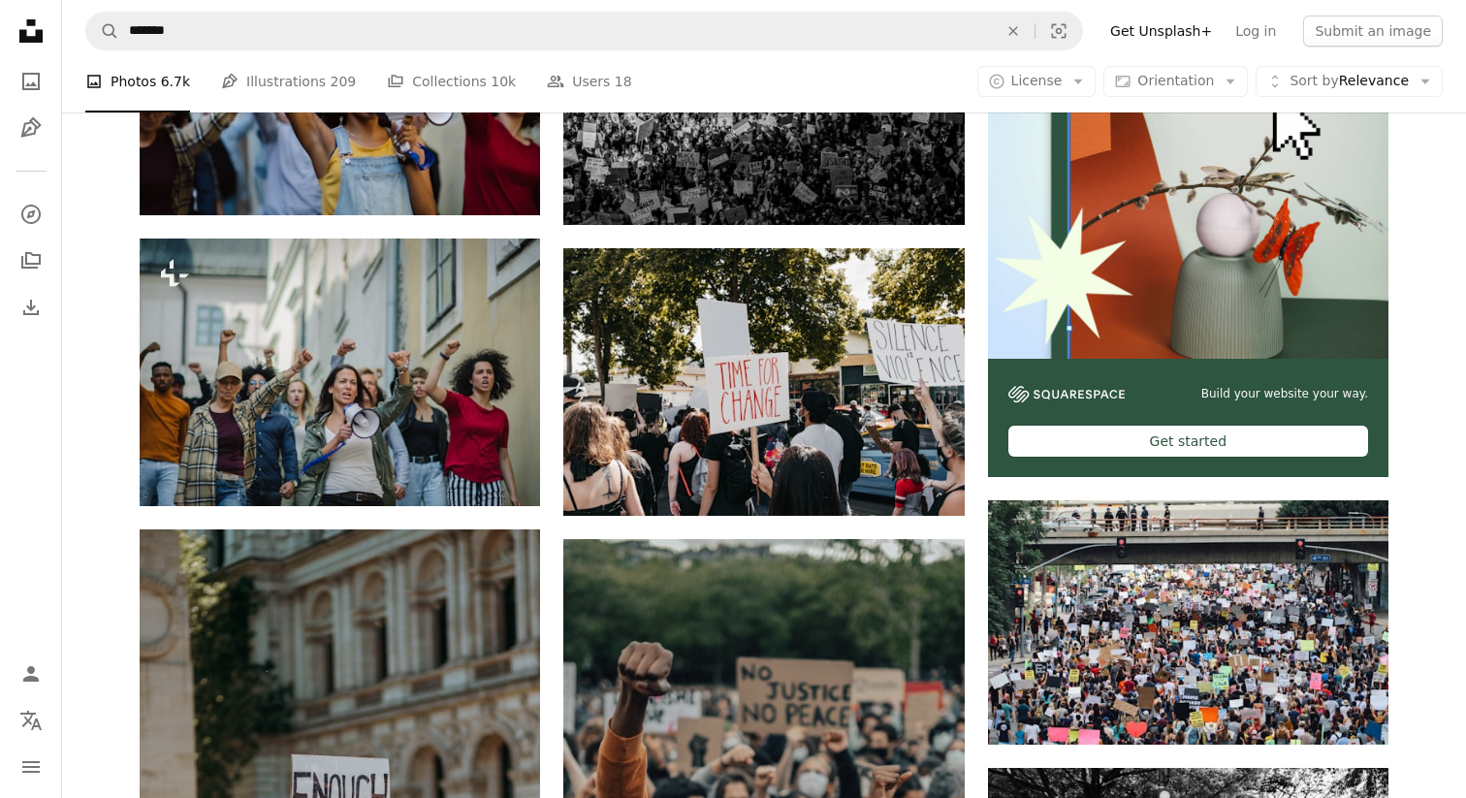
scroll to position [532, 0]
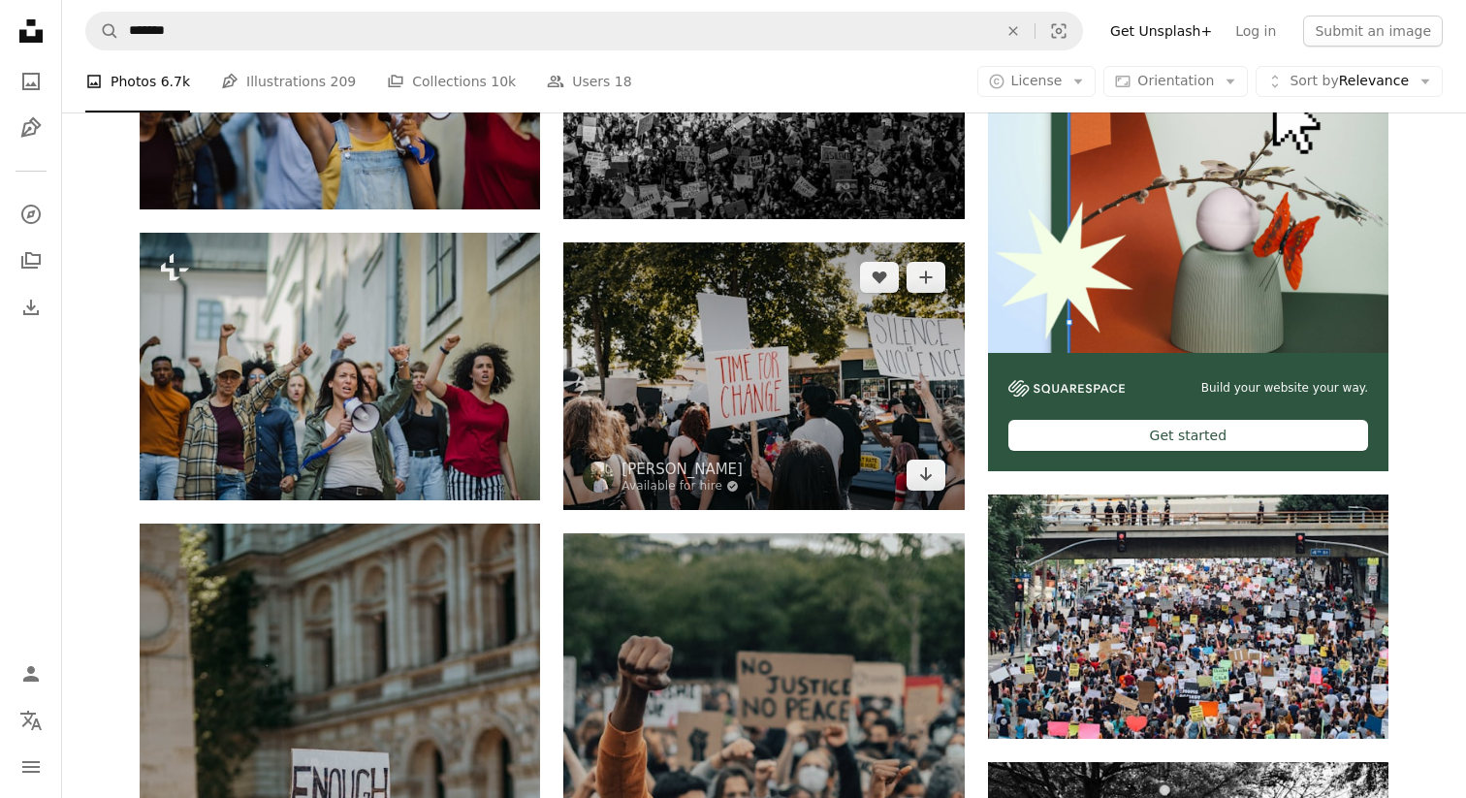
drag, startPoint x: 926, startPoint y: 480, endPoint x: 882, endPoint y: 440, distance: 59.8
click at [926, 480] on icon "Arrow pointing down" at bounding box center [926, 474] width 16 height 23
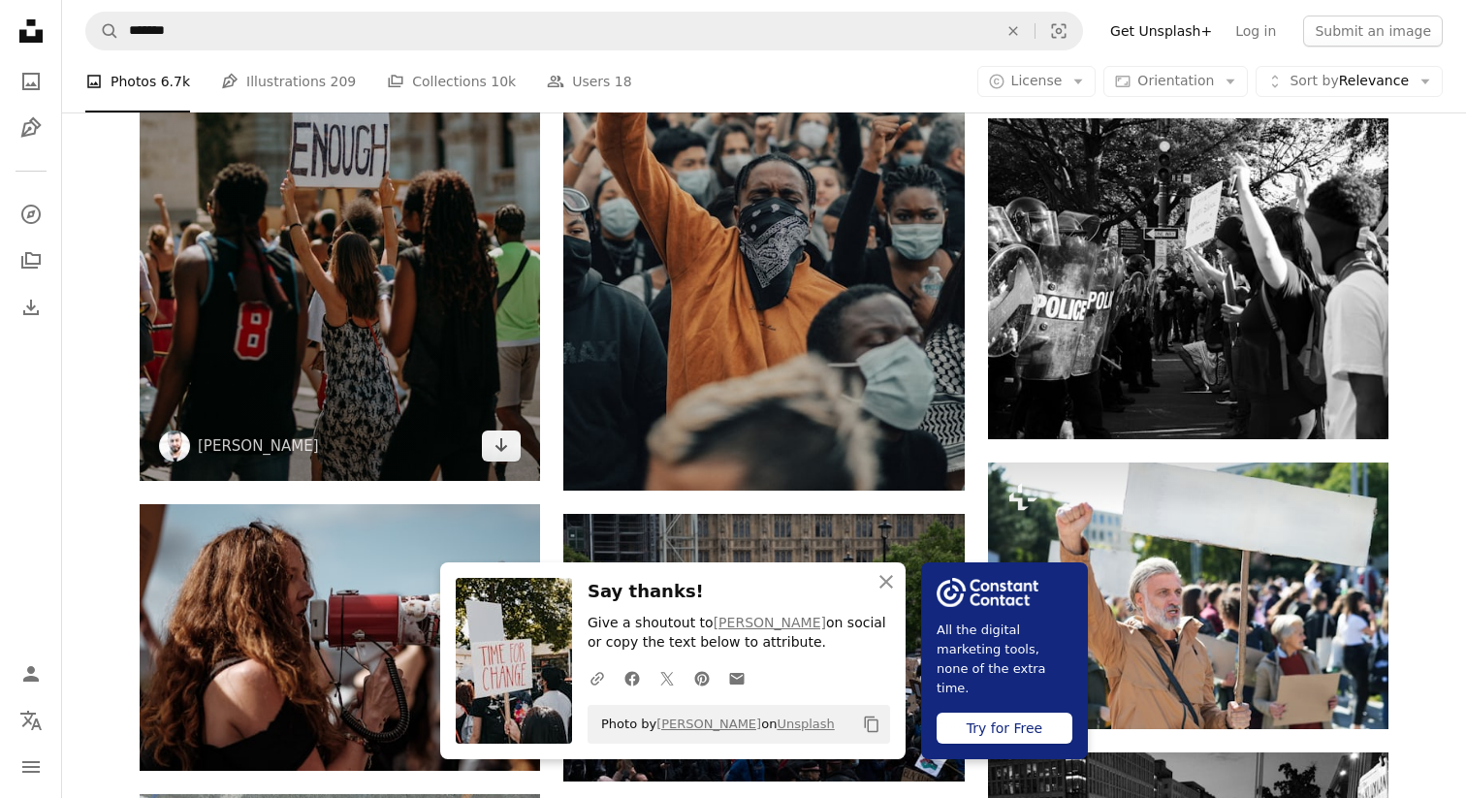
scroll to position [1203, 0]
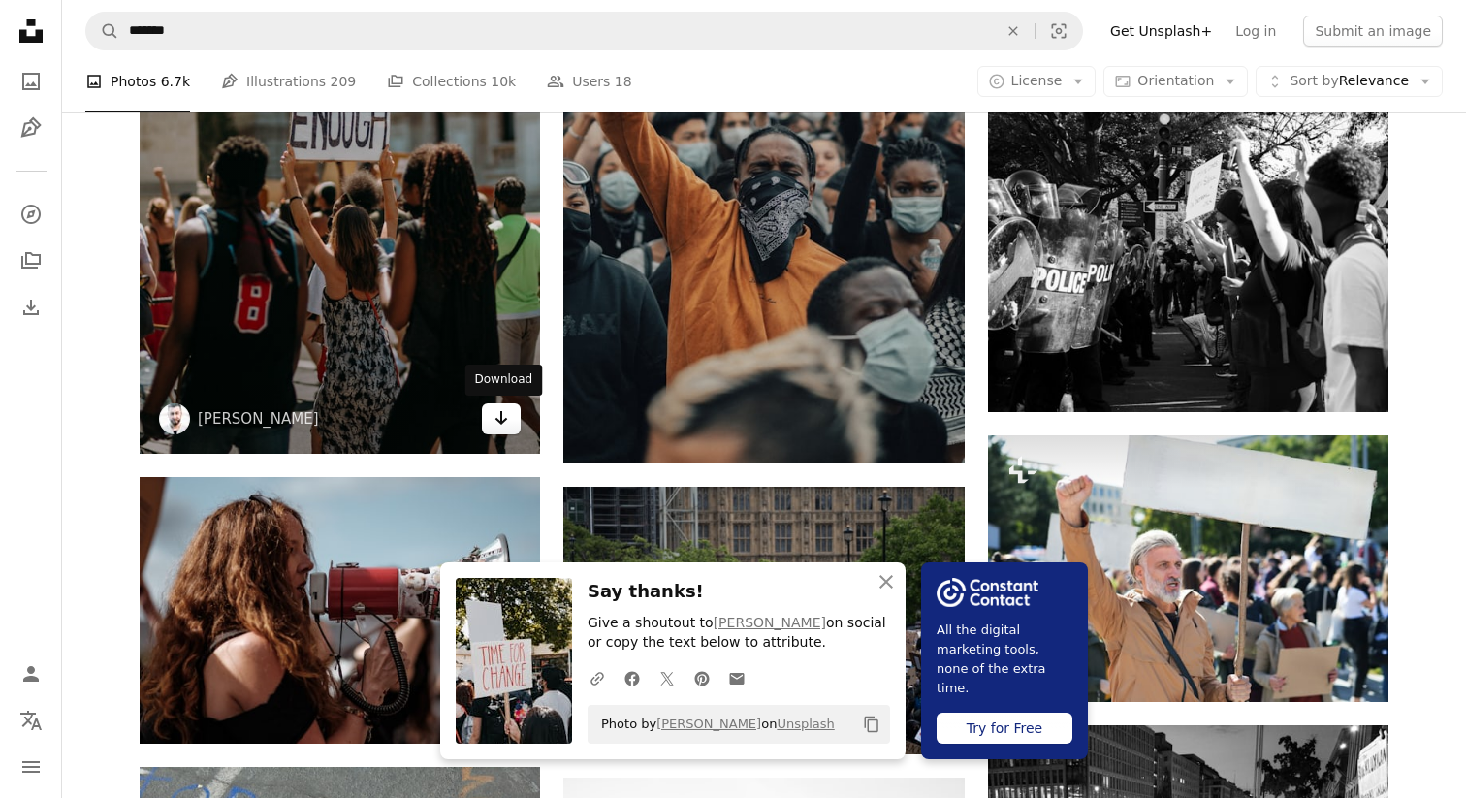
click at [503, 420] on icon "Download" at bounding box center [502, 418] width 13 height 14
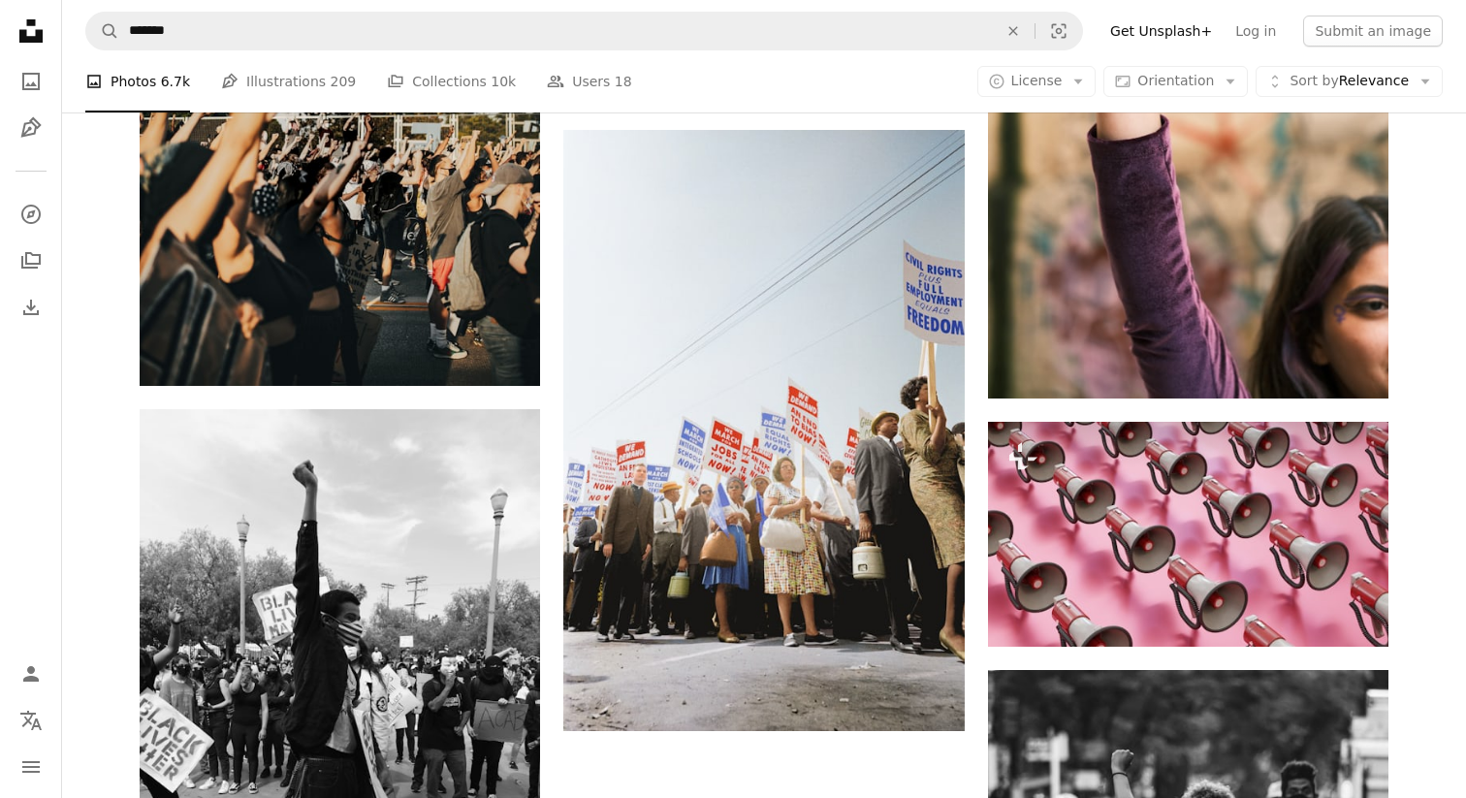
scroll to position [2574, 0]
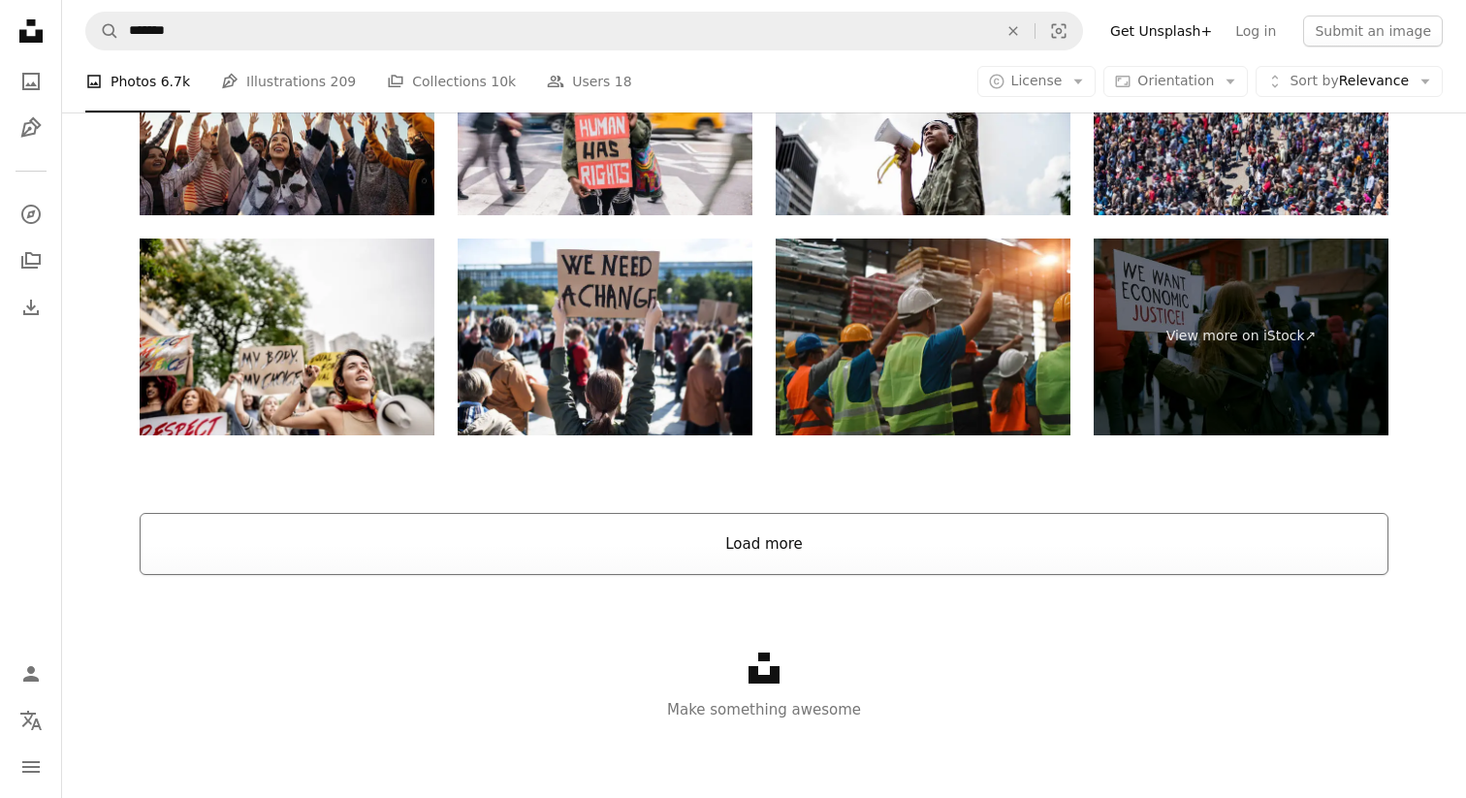
click at [776, 523] on button "Load more" at bounding box center [764, 544] width 1249 height 62
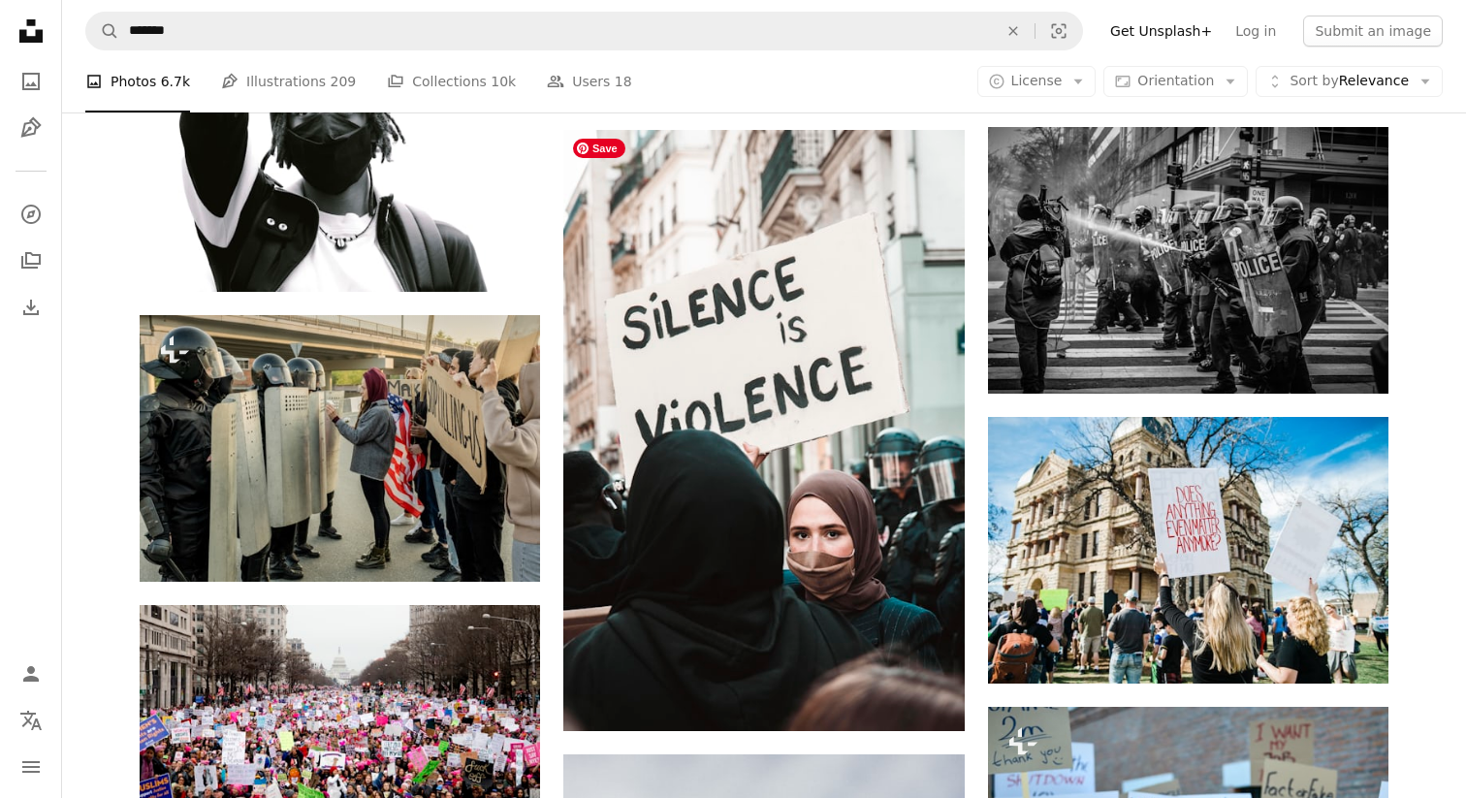
scroll to position [5858, 0]
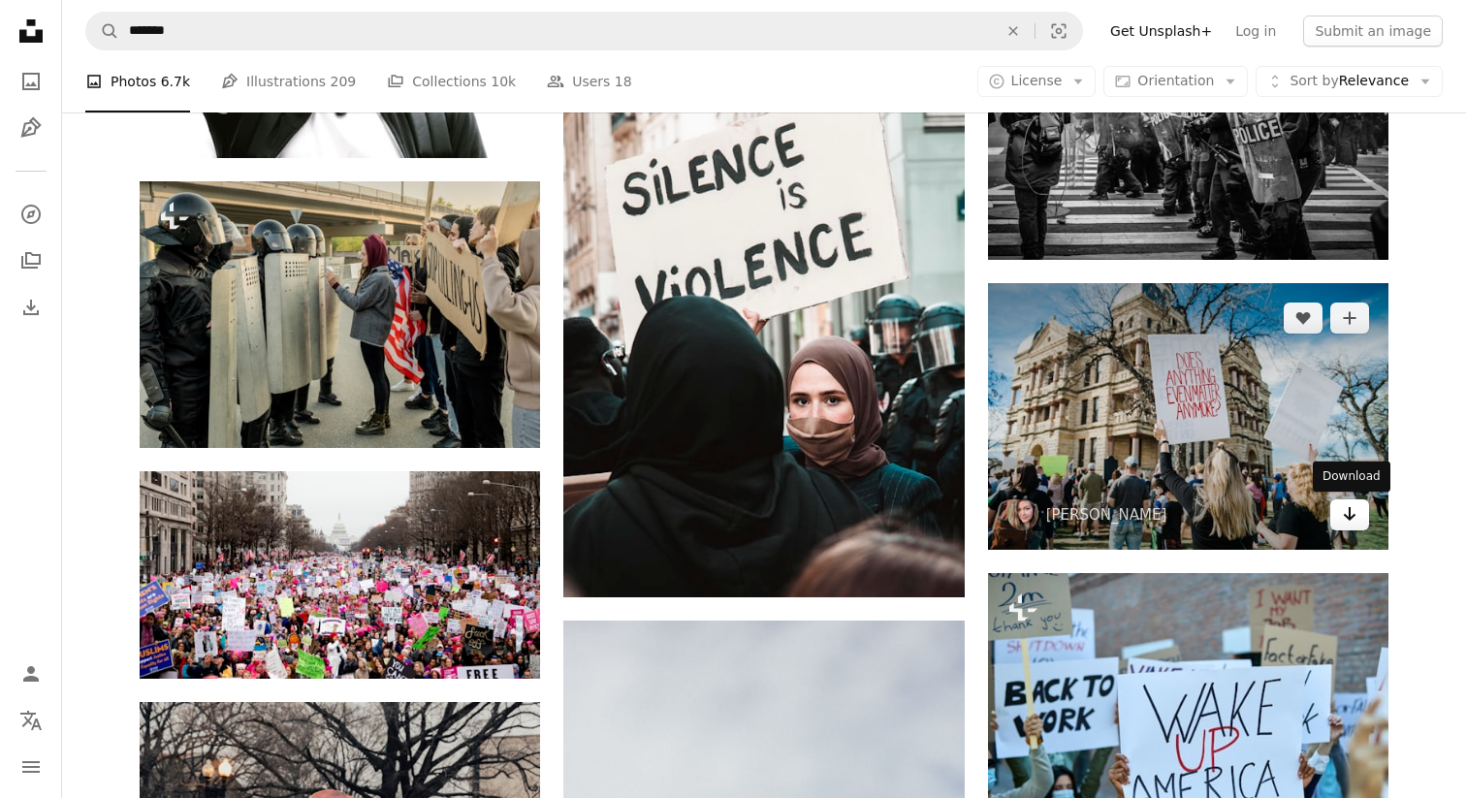
click at [1351, 519] on icon "Download" at bounding box center [1350, 514] width 13 height 14
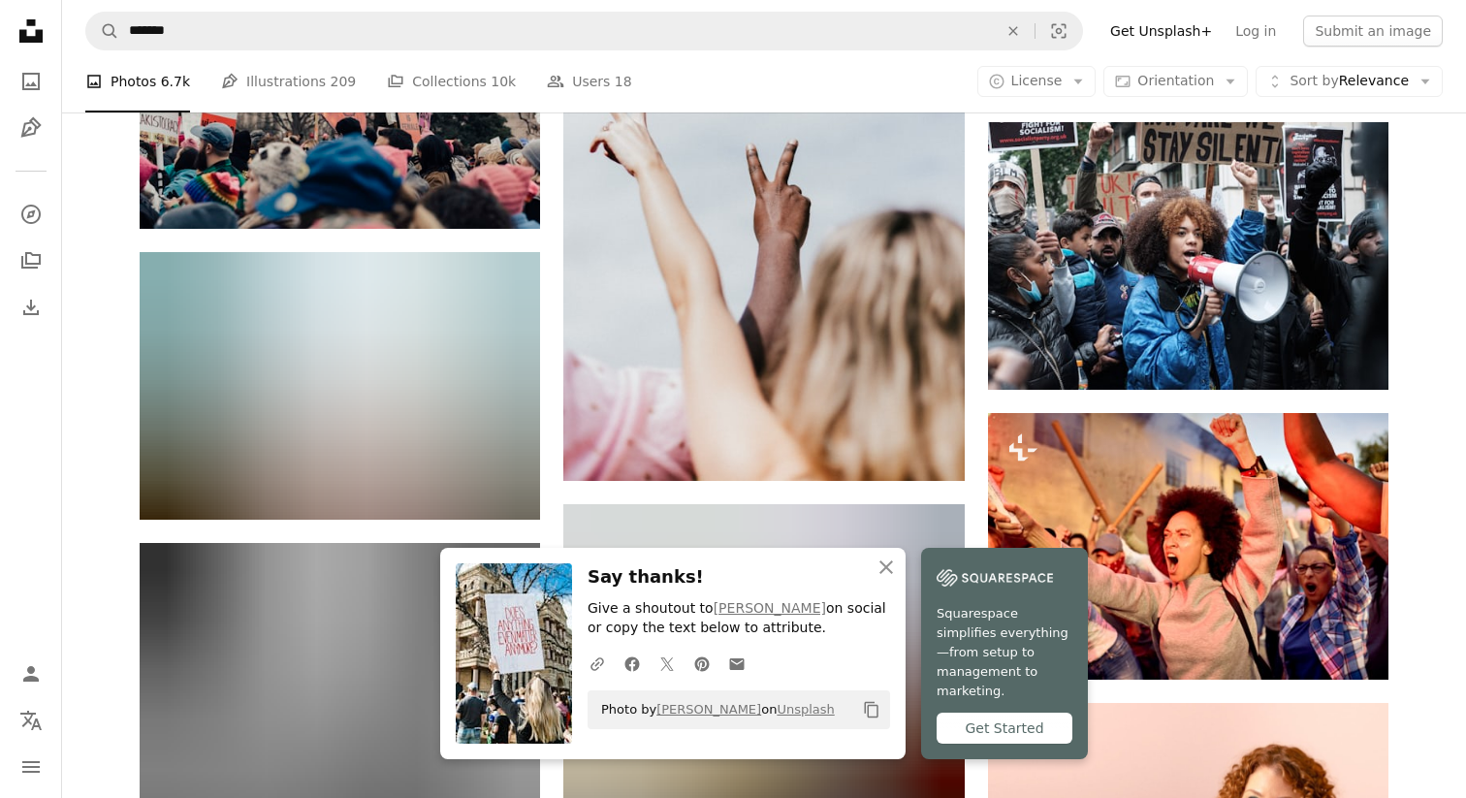
scroll to position [6624, 0]
